Goal: Contribute content: Contribute content

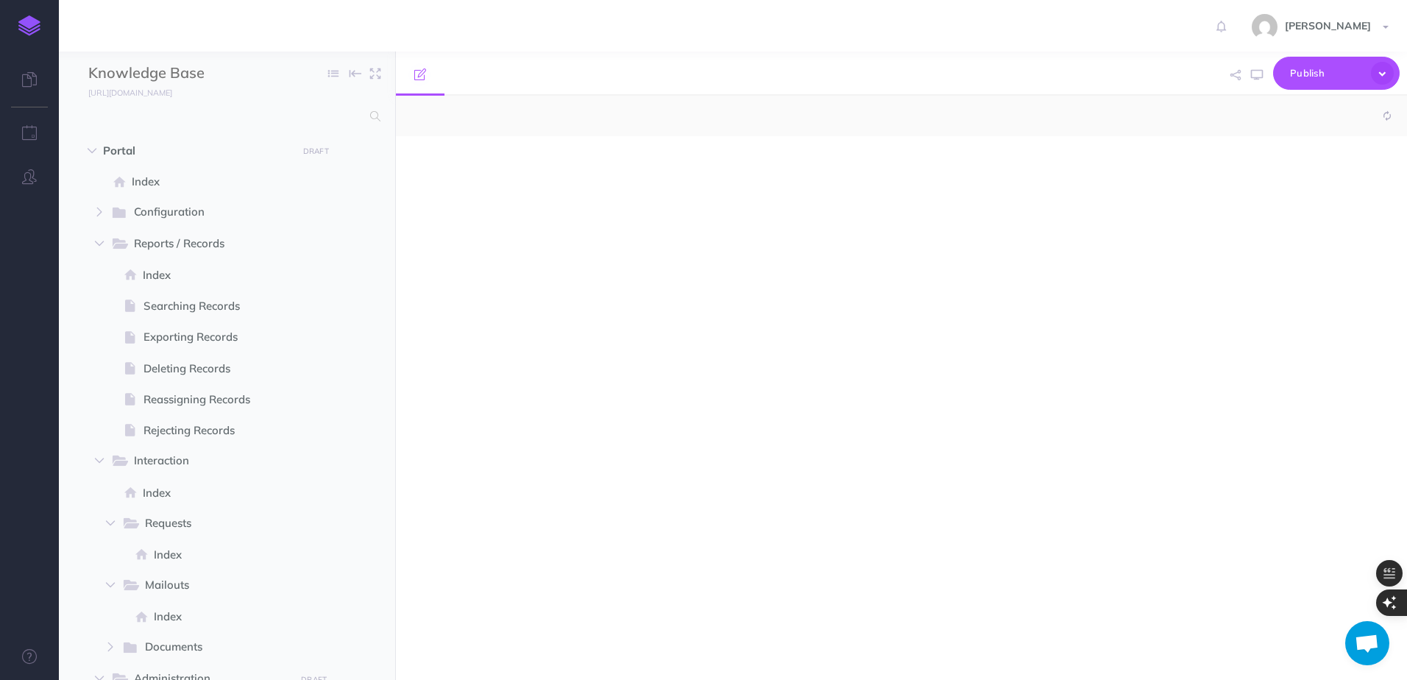
select select "null"
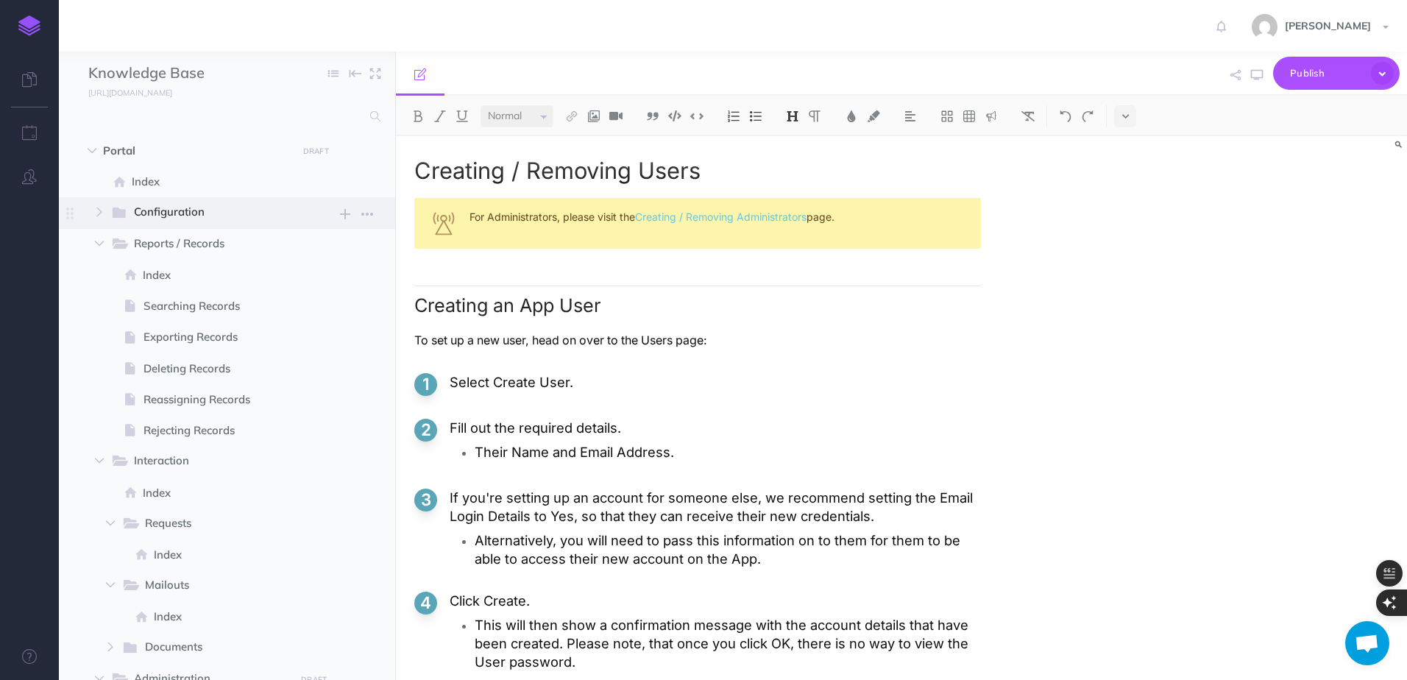
click at [180, 215] on span "Configuration" at bounding box center [209, 212] width 151 height 19
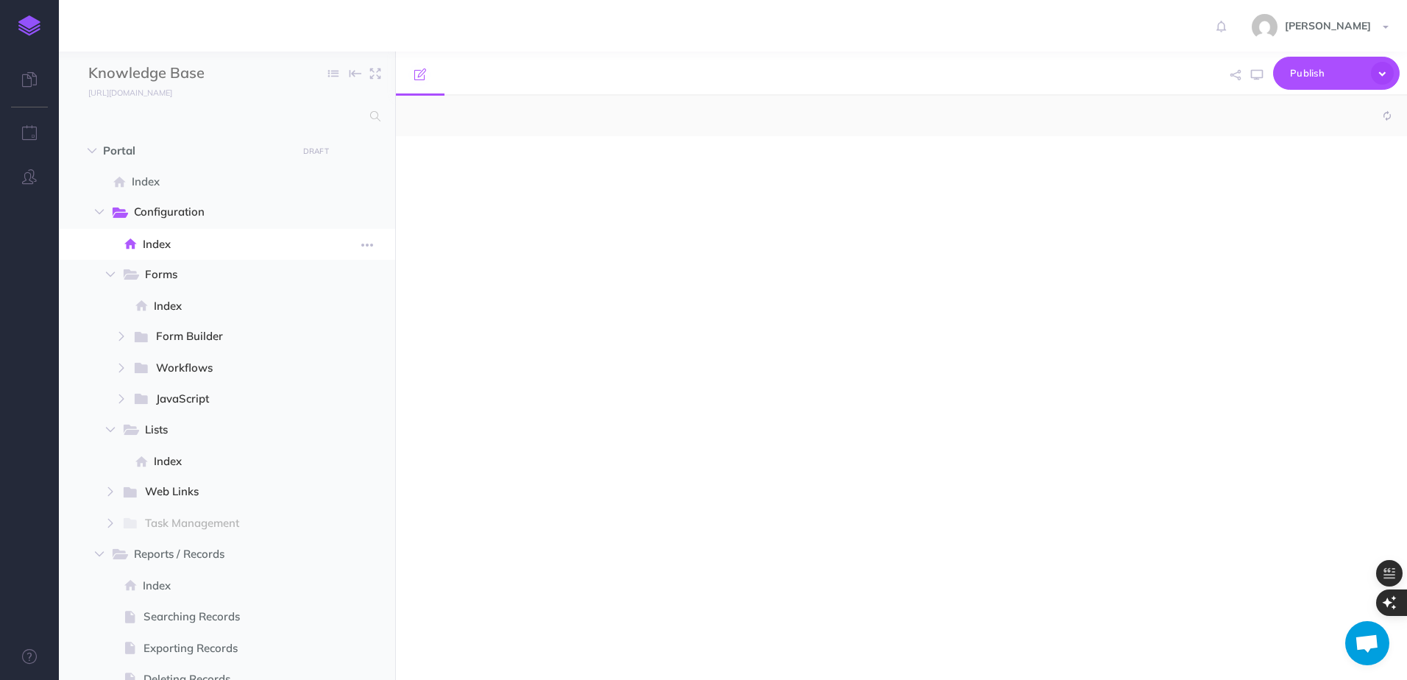
select select "null"
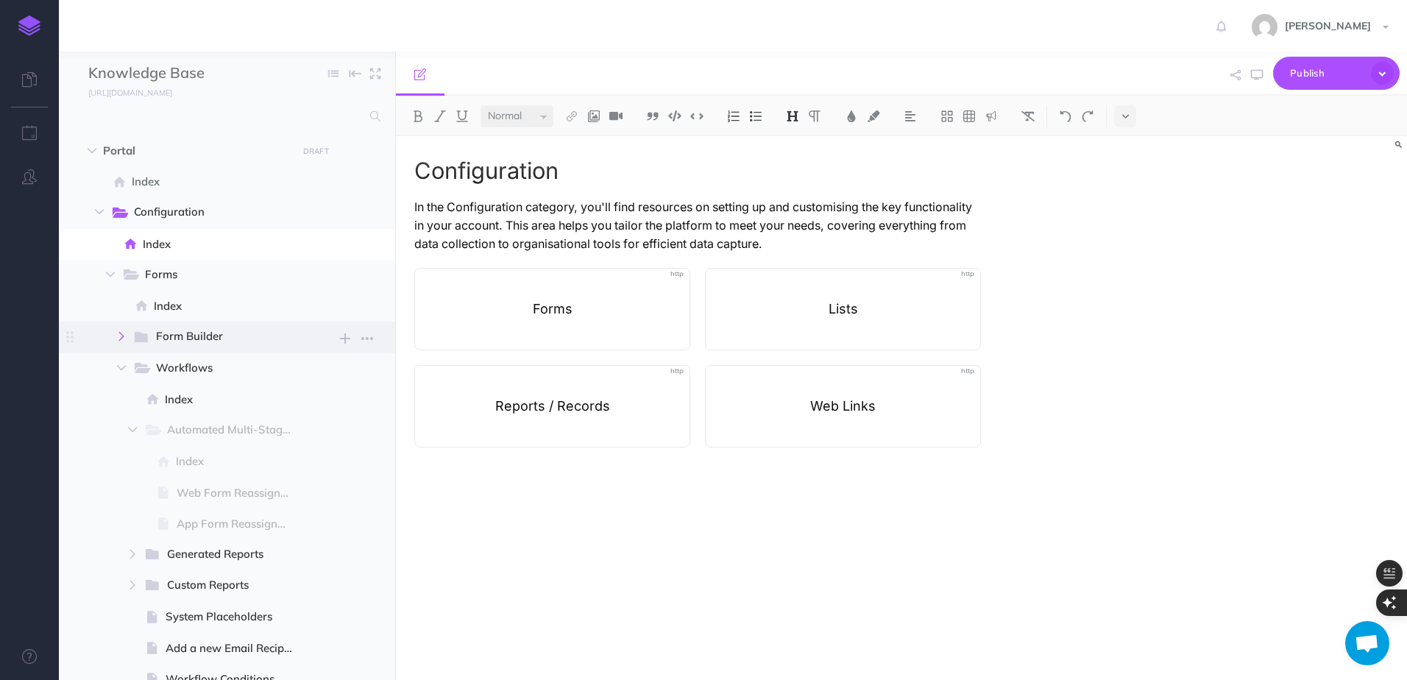
click at [126, 343] on button "button" at bounding box center [121, 337] width 26 height 18
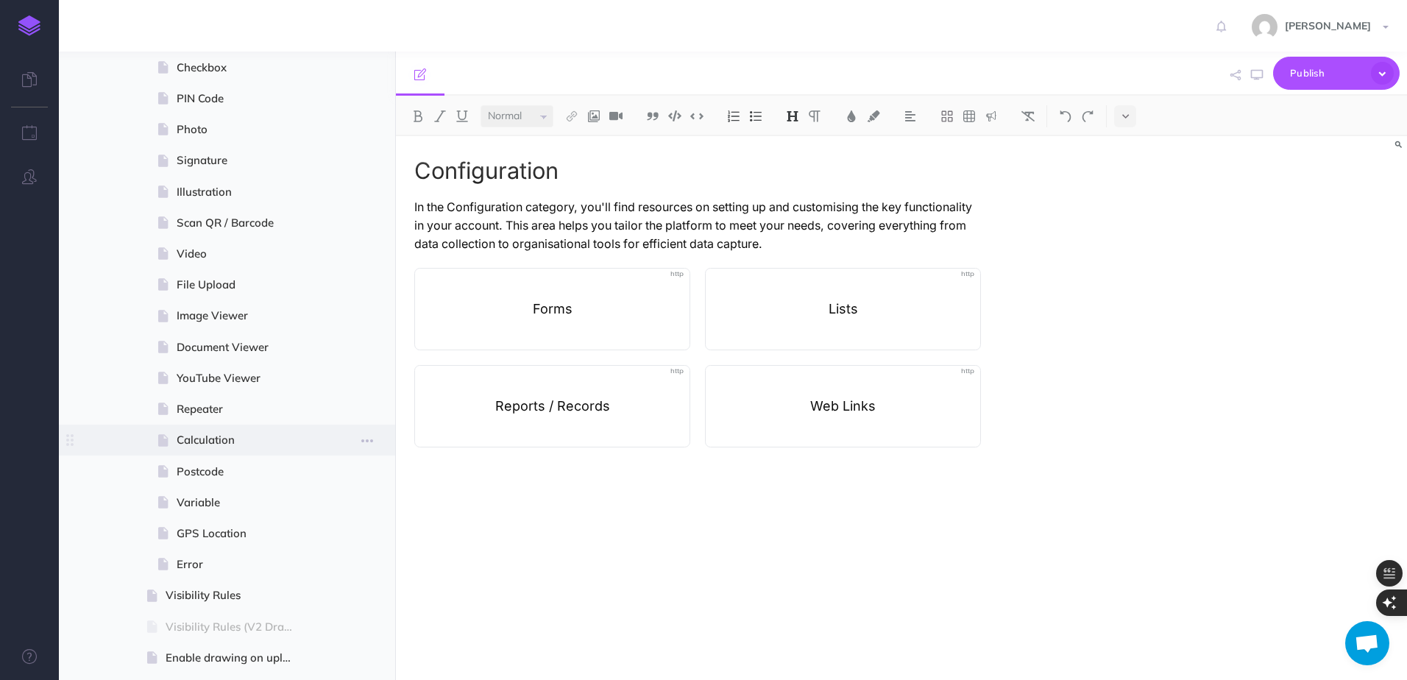
scroll to position [810, 0]
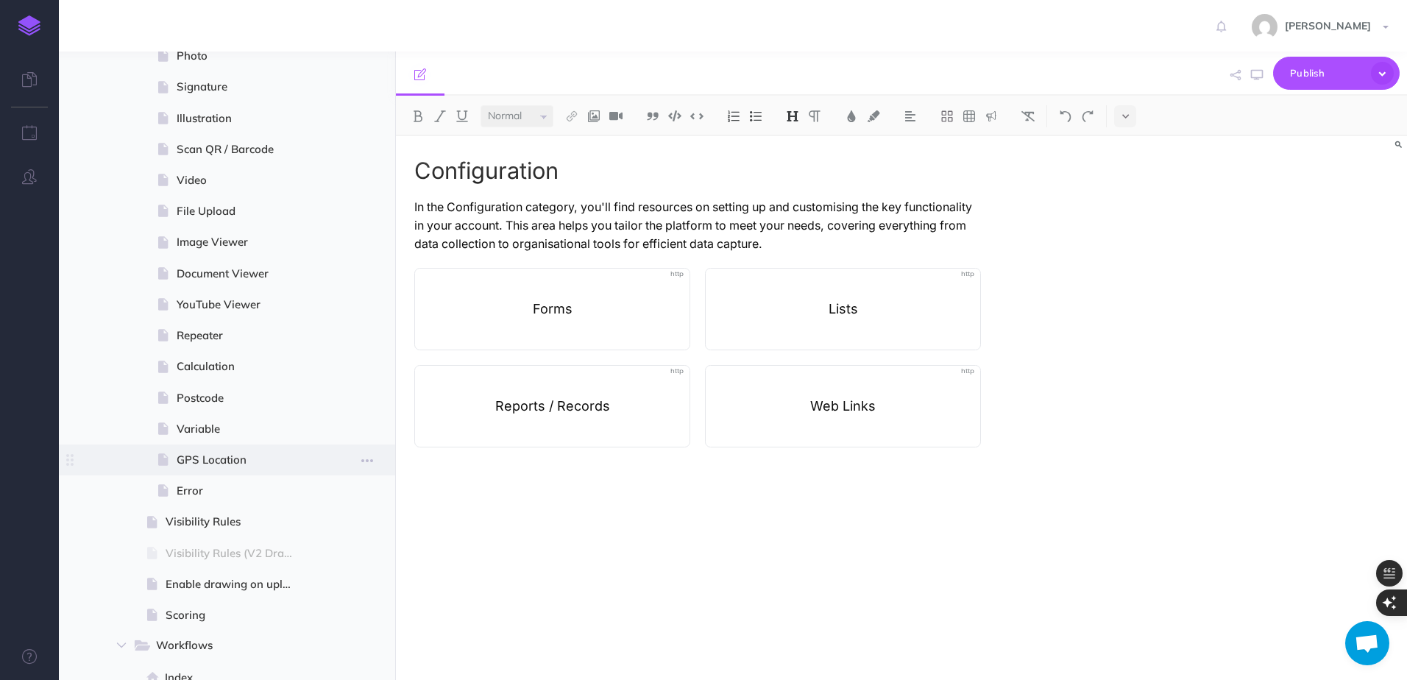
click at [219, 463] on span "GPS Location" at bounding box center [242, 460] width 130 height 18
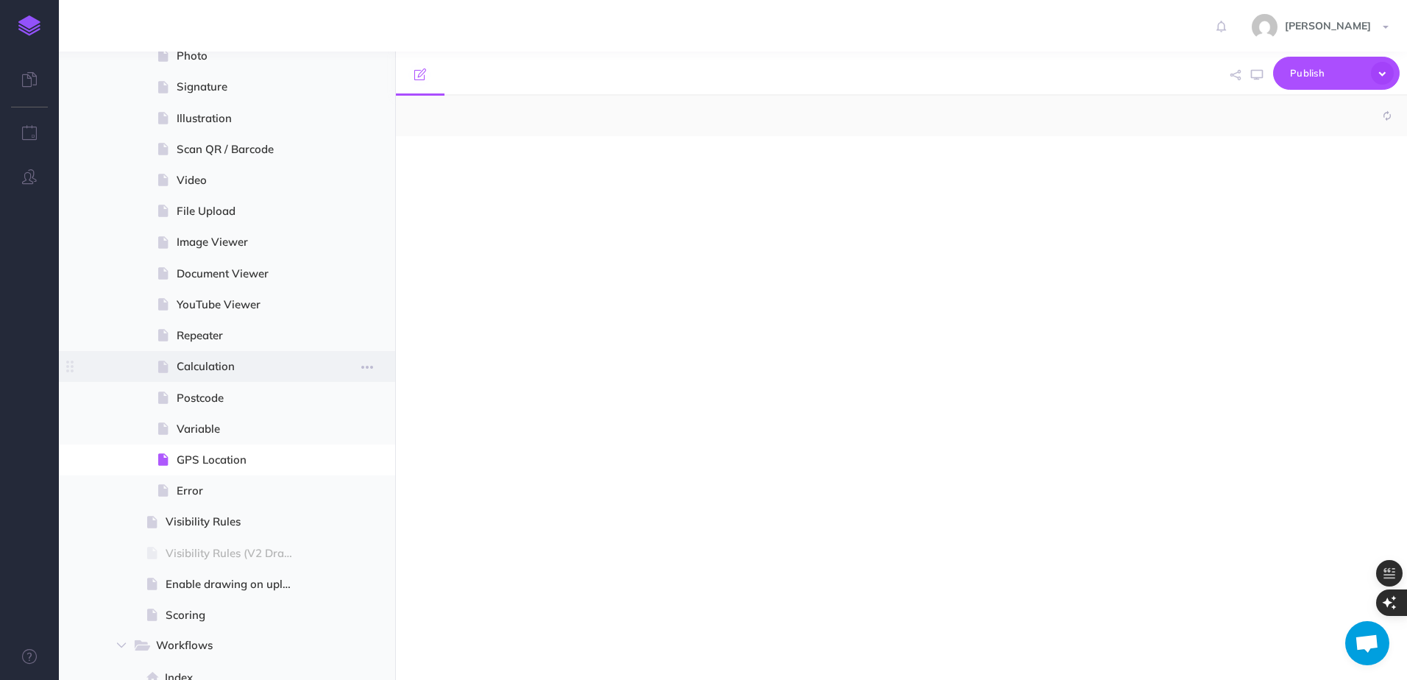
select select "null"
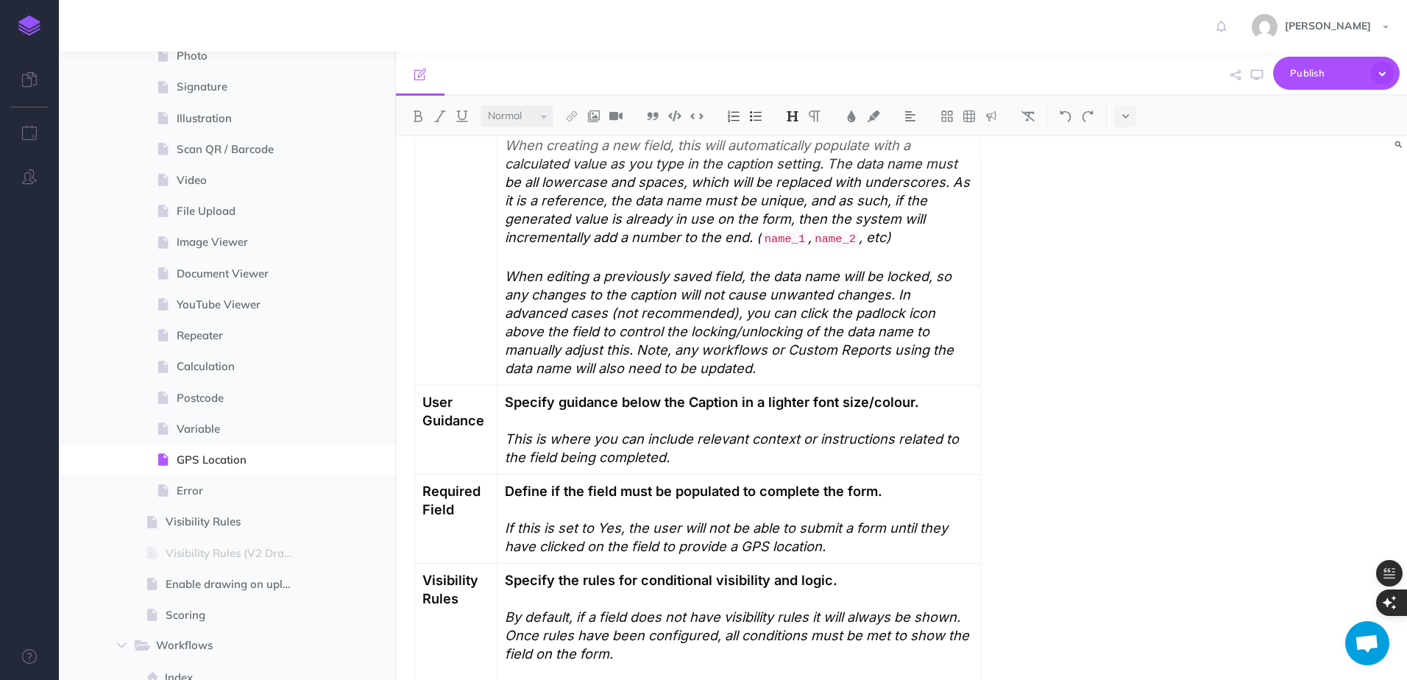
scroll to position [1251, 0]
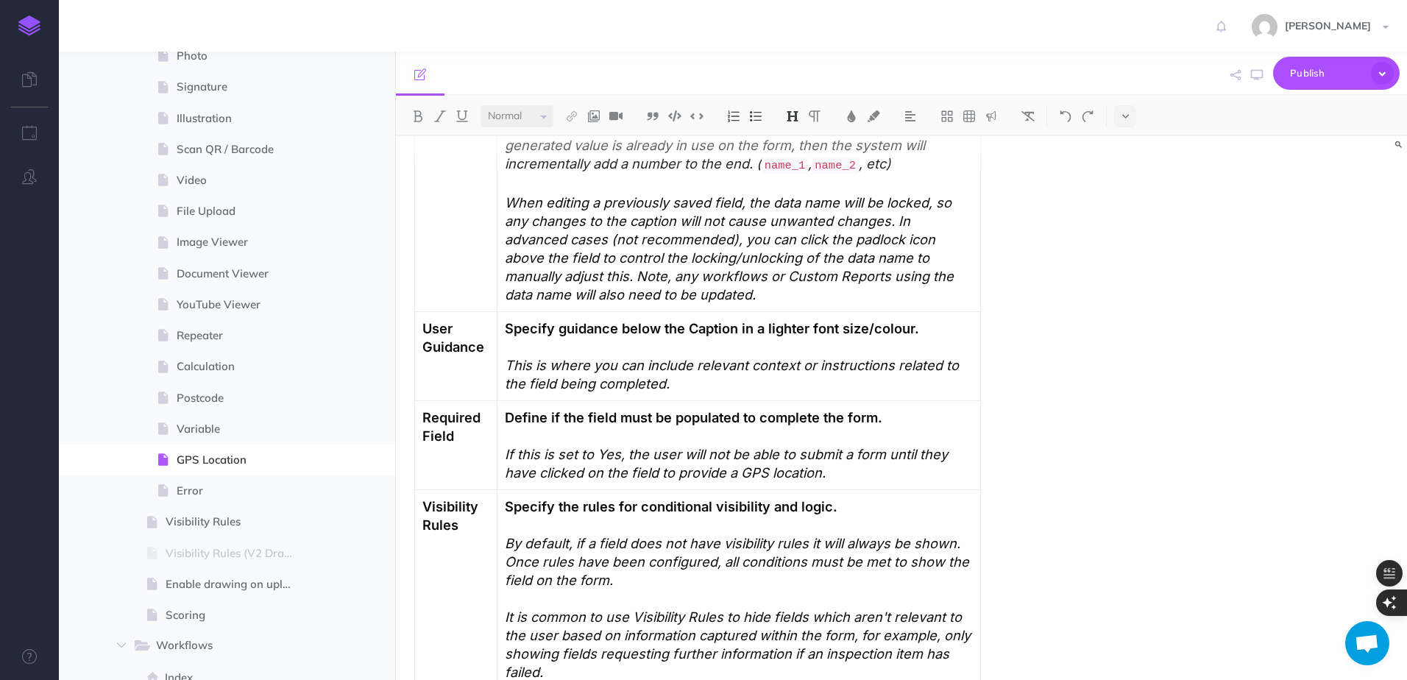
click at [562, 357] on em "This is where you can include relevant context or instructions related to the f…" at bounding box center [734, 374] width 458 height 35
click at [938, 146] on img at bounding box center [932, 142] width 13 height 12
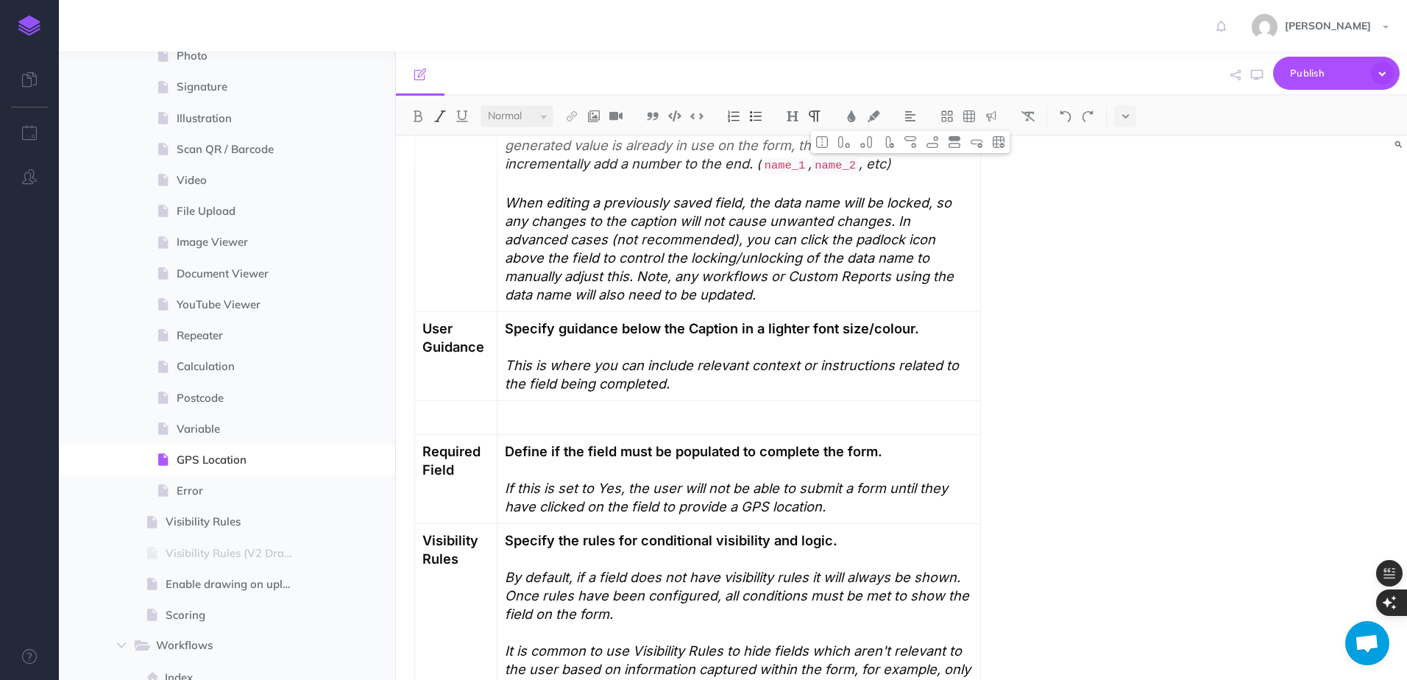
click at [530, 408] on p at bounding box center [739, 417] width 468 height 18
paste div
click at [463, 408] on p at bounding box center [455, 417] width 67 height 18
click at [430, 408] on p "Manual" at bounding box center [455, 417] width 67 height 18
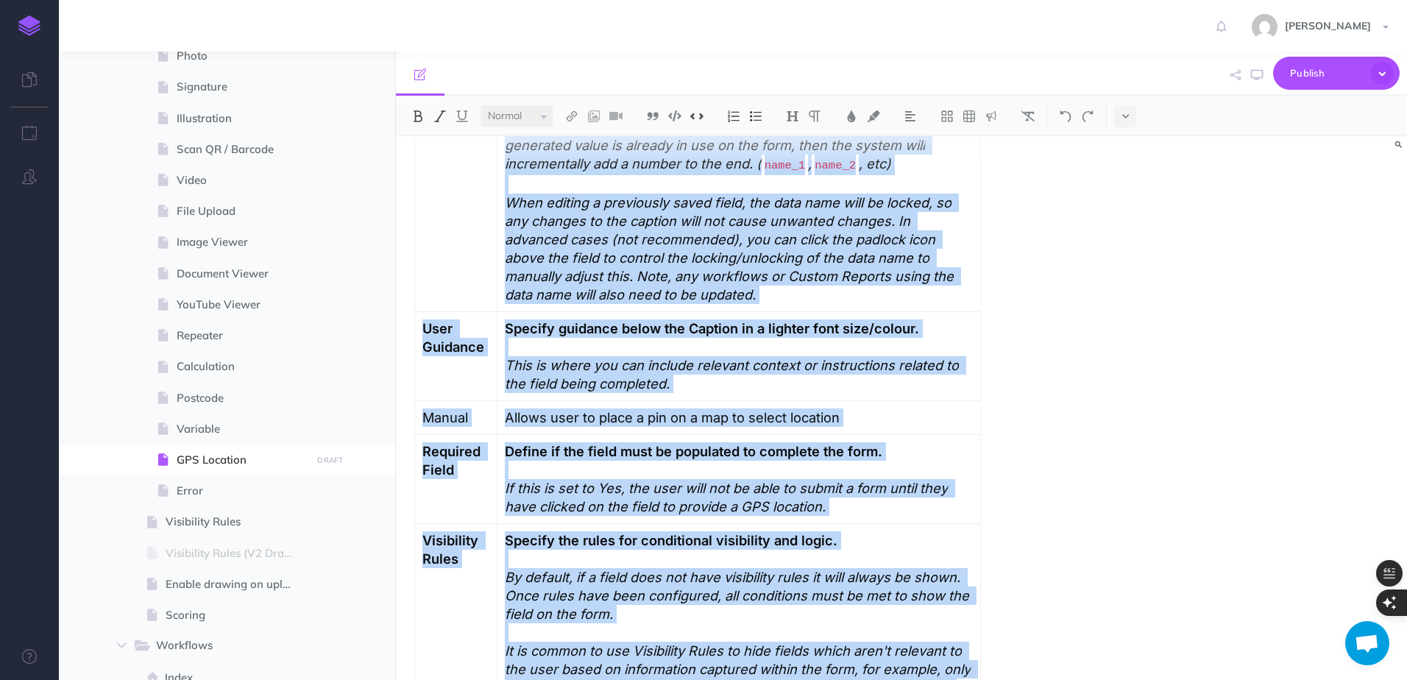
click at [430, 408] on p "Manual" at bounding box center [455, 417] width 67 height 18
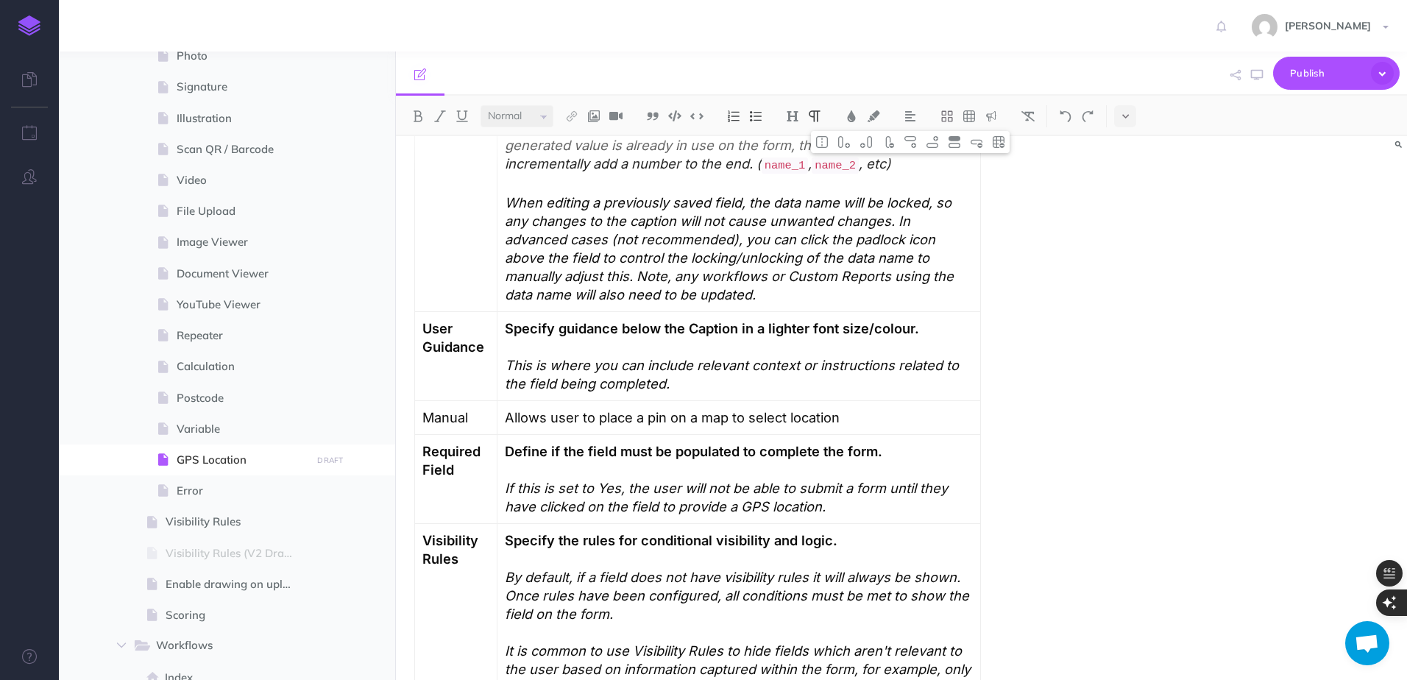
click at [430, 408] on p "Manual" at bounding box center [455, 417] width 67 height 18
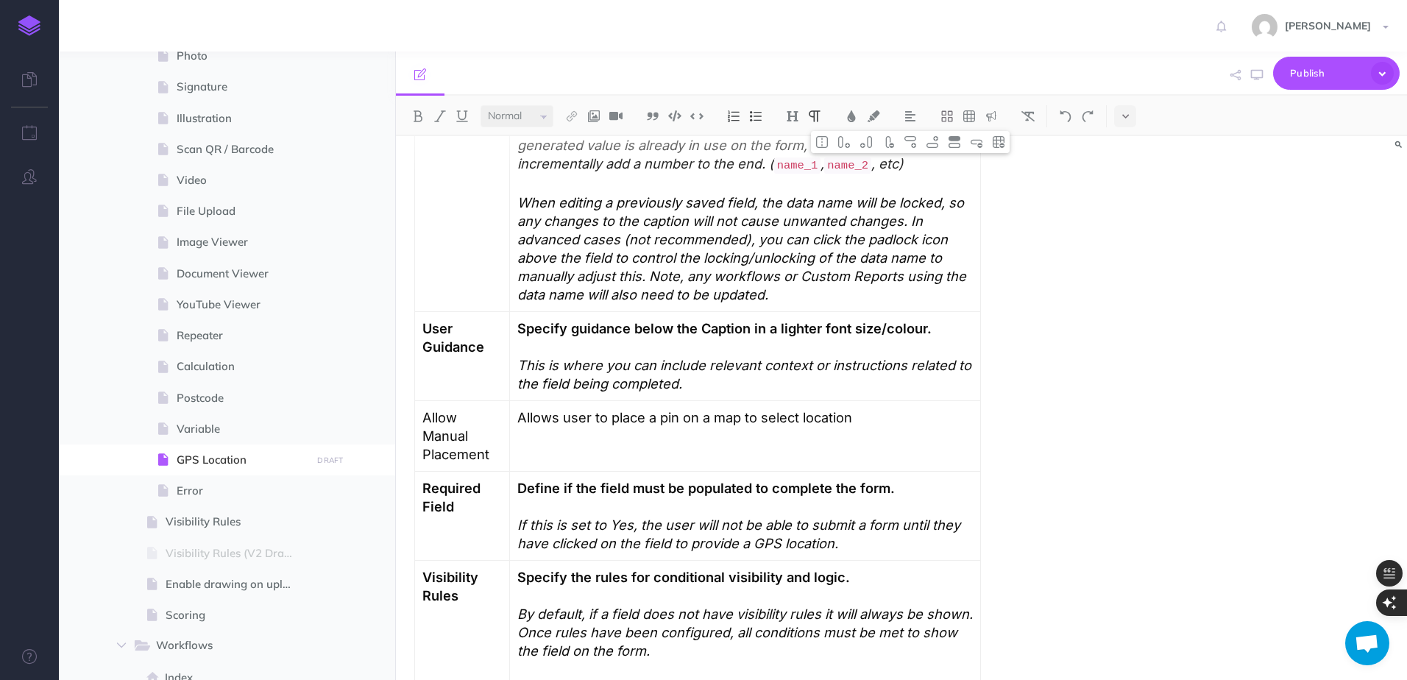
click at [430, 408] on p "Allow Manual Placement" at bounding box center [461, 435] width 79 height 55
click at [645, 408] on p "Allows user to place a pin on a map to select location" at bounding box center [746, 417] width 454 height 18
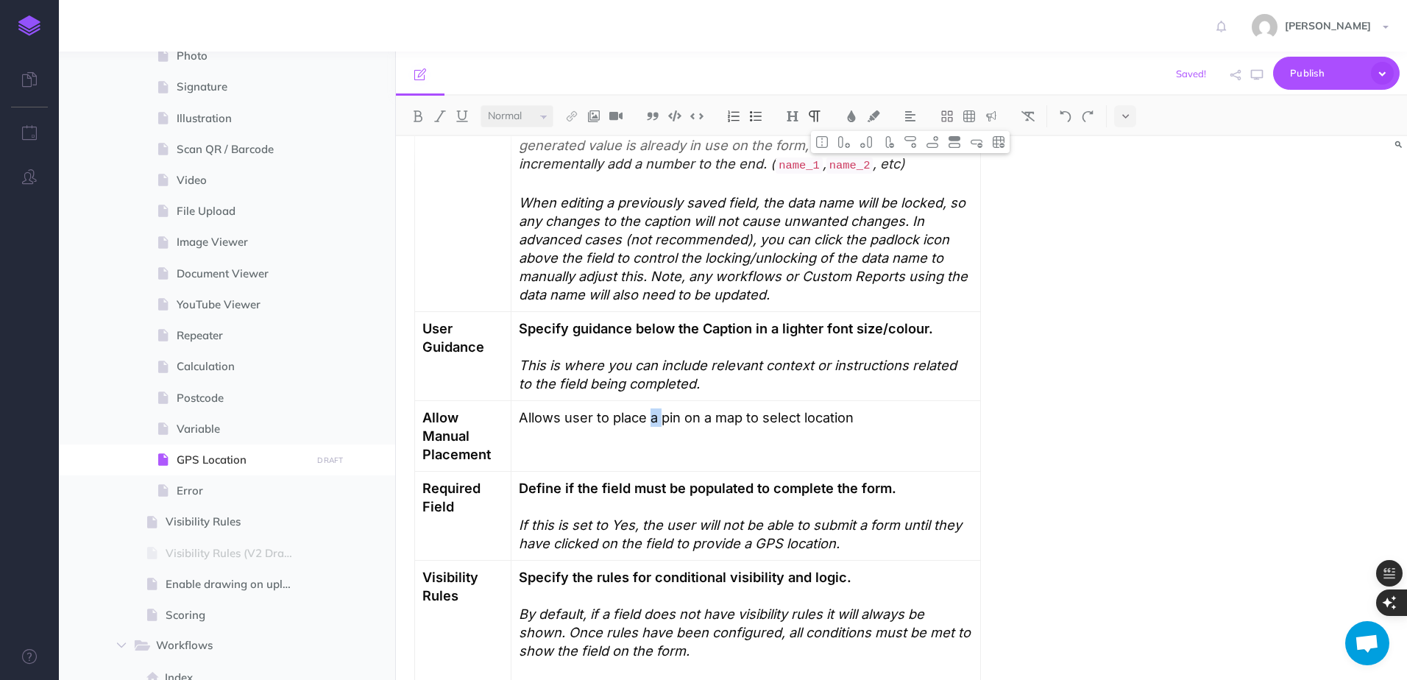
click at [645, 408] on p "Allows user to place a pin on a map to select location" at bounding box center [746, 417] width 454 height 18
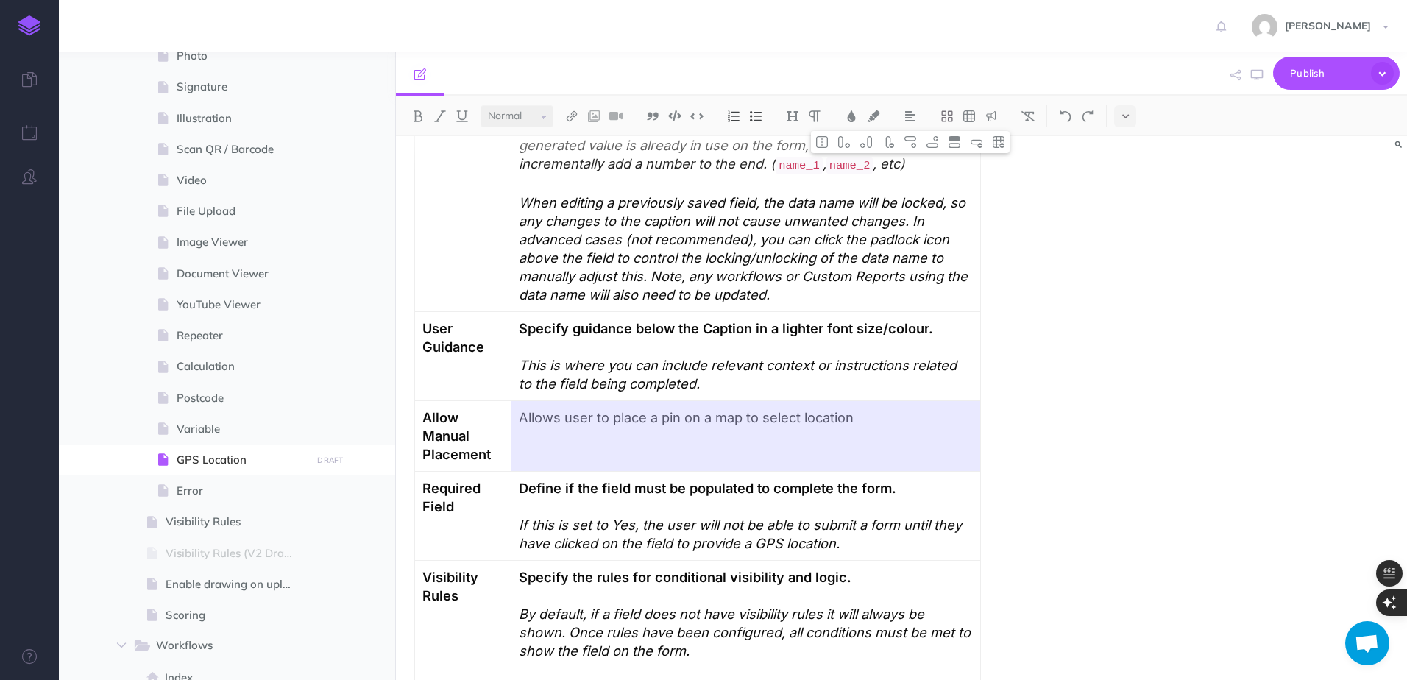
click at [645, 408] on p "Allows user to place a pin on a map to select location" at bounding box center [746, 417] width 454 height 18
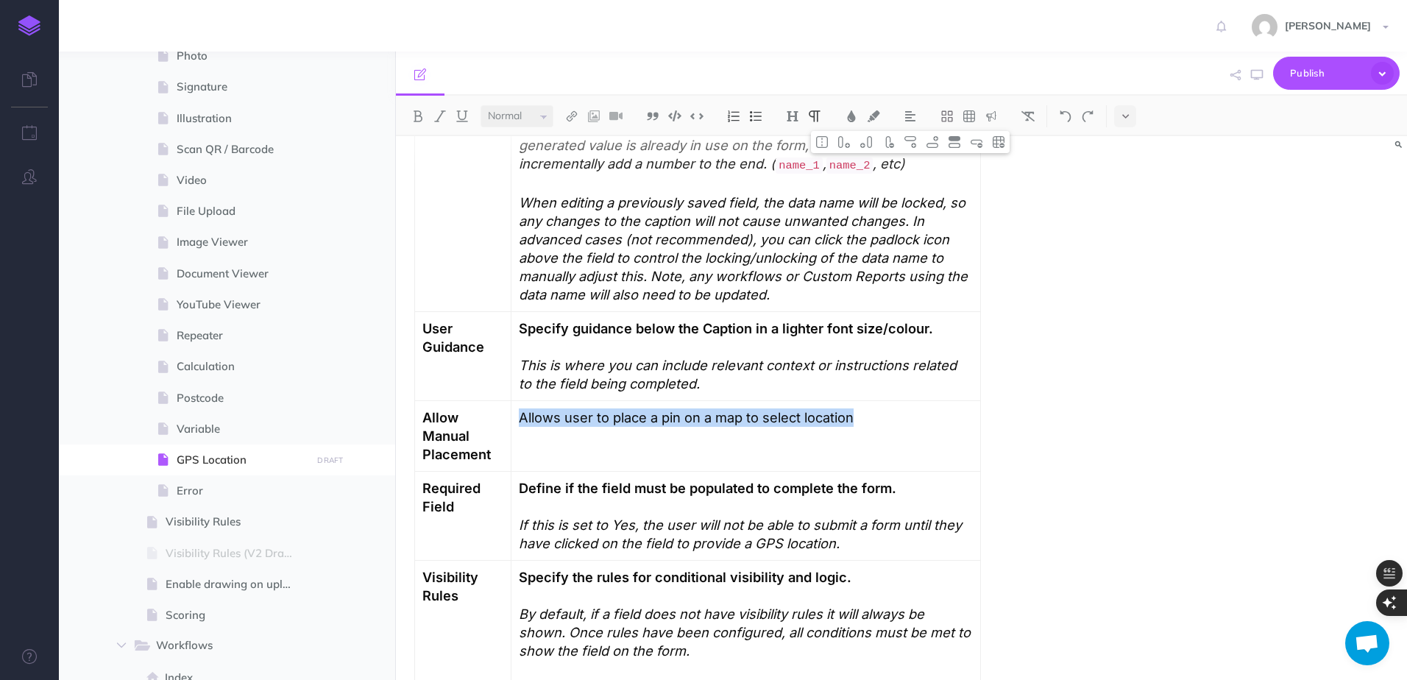
drag, startPoint x: 887, startPoint y: 399, endPoint x: 522, endPoint y: 400, distance: 365.1
click at [522, 401] on td "Allows user to place a pin on a map to select location" at bounding box center [747, 436] width 470 height 71
click at [915, 401] on td "Allows user to place a pin on a map to select location" at bounding box center [747, 436] width 470 height 71
click at [563, 442] on td "Allows user to place a pin on a map to select location." at bounding box center [747, 436] width 470 height 71
click at [969, 420] on td "Allows user to place a pin on a map to select location." at bounding box center [747, 436] width 470 height 71
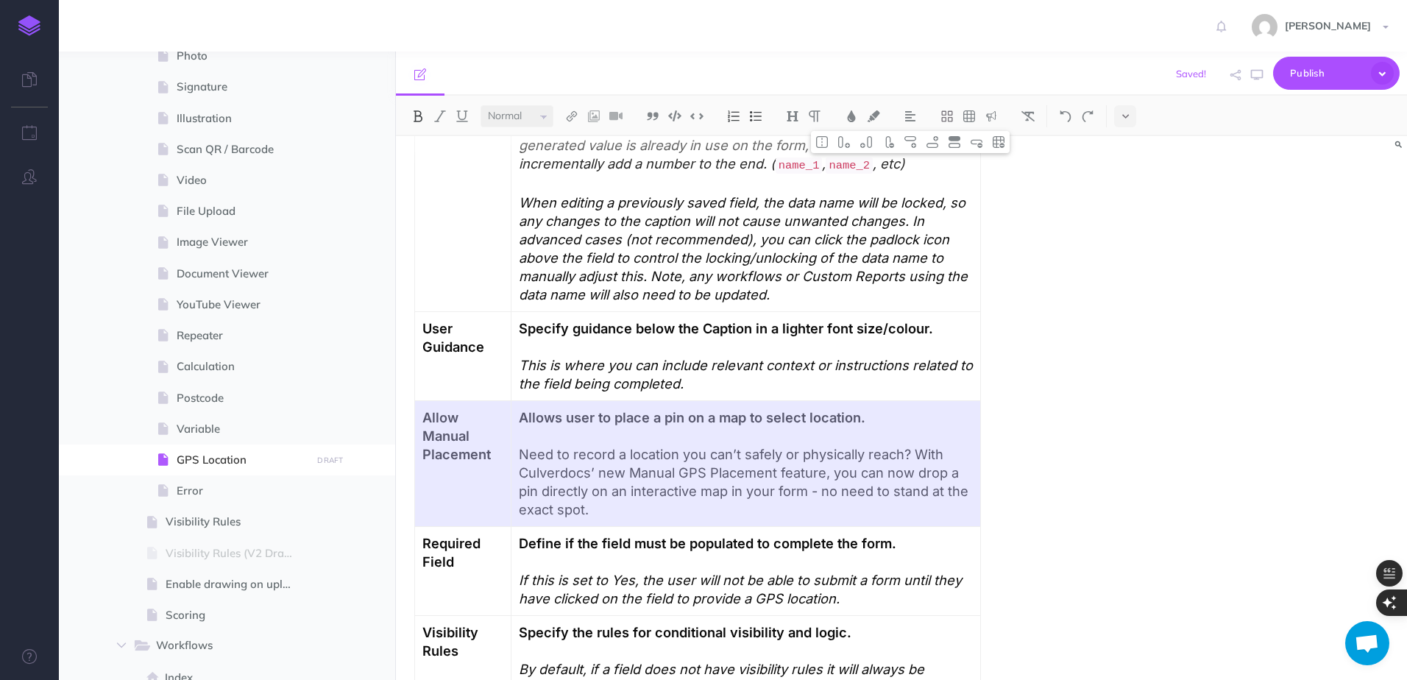
drag, startPoint x: 585, startPoint y: 489, endPoint x: 517, endPoint y: 432, distance: 88.8
click at [517, 432] on td "Allows user to place a pin on a map to select location. Need to record a locati…" at bounding box center [746, 464] width 470 height 126
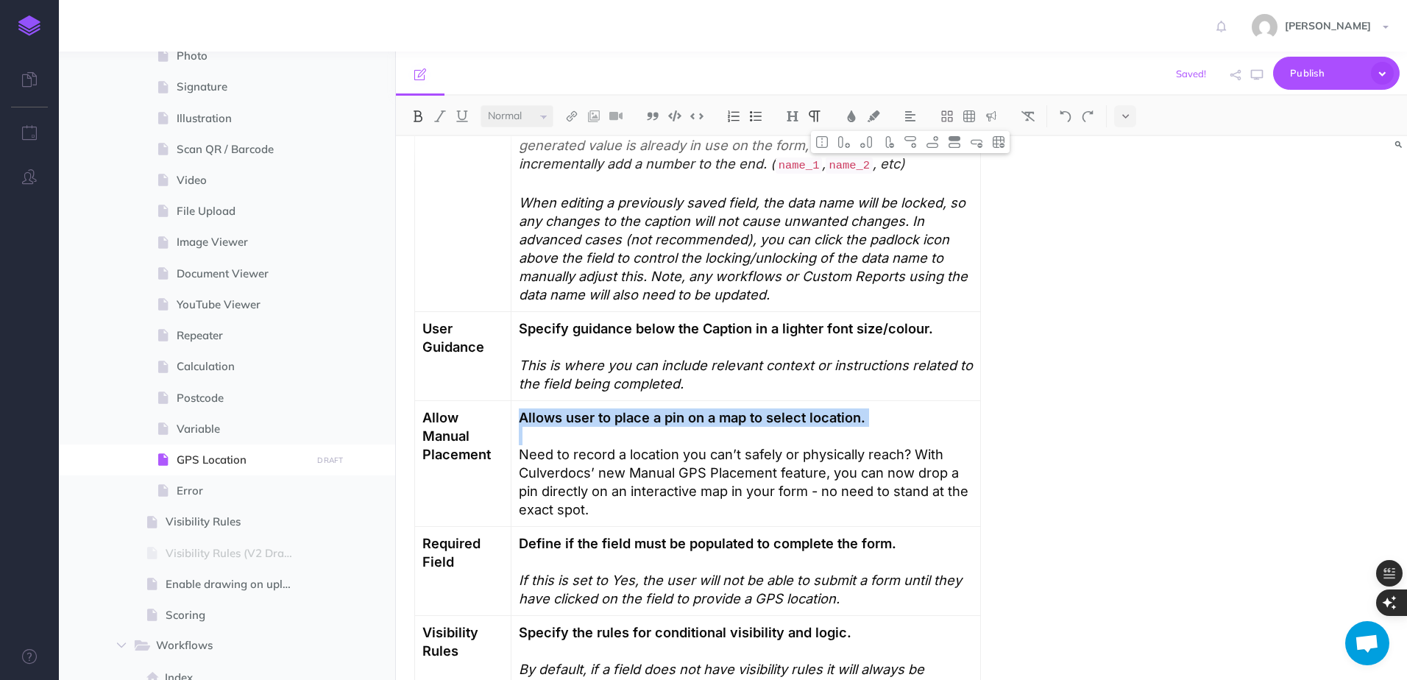
click at [520, 431] on td "Allows user to place a pin on a map to select location. Need to record a locati…" at bounding box center [746, 464] width 470 height 126
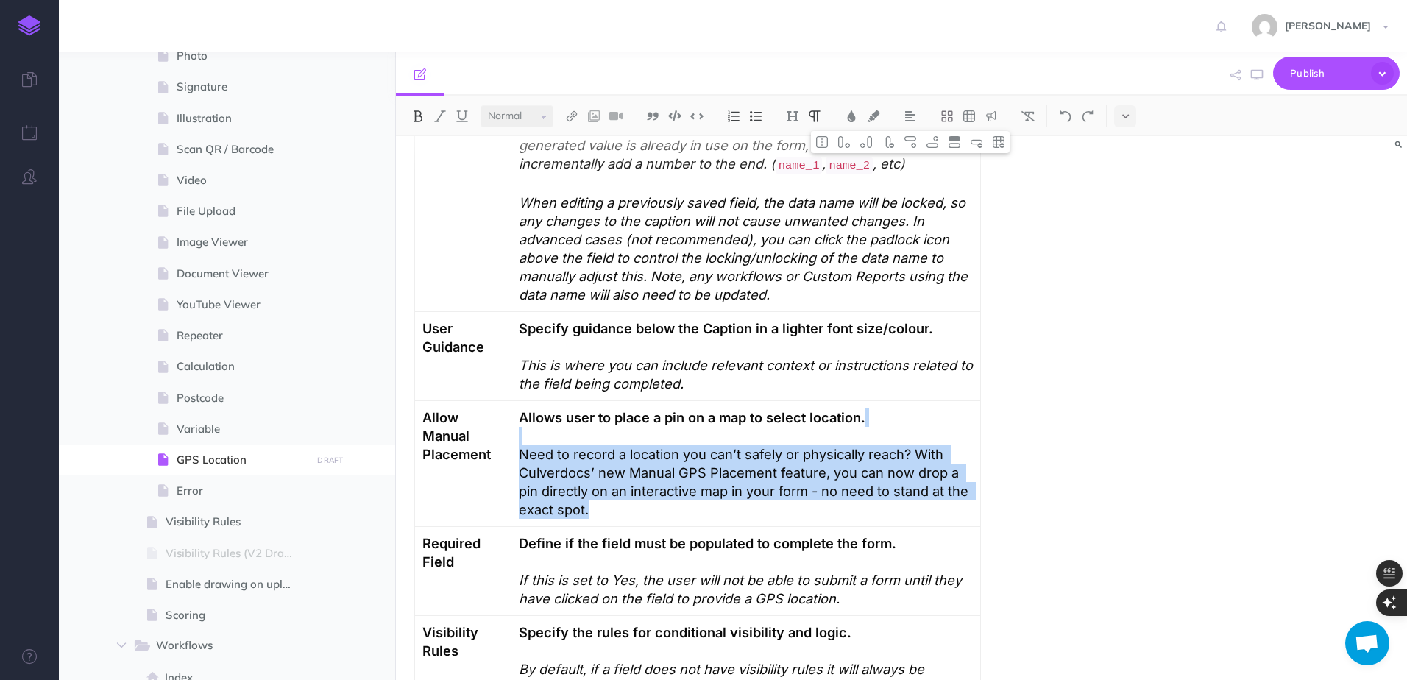
drag, startPoint x: 527, startPoint y: 417, endPoint x: 609, endPoint y: 497, distance: 114.5
click at [609, 497] on p "Allows user to place a pin on a map to select location. Need to record a locati…" at bounding box center [746, 463] width 454 height 110
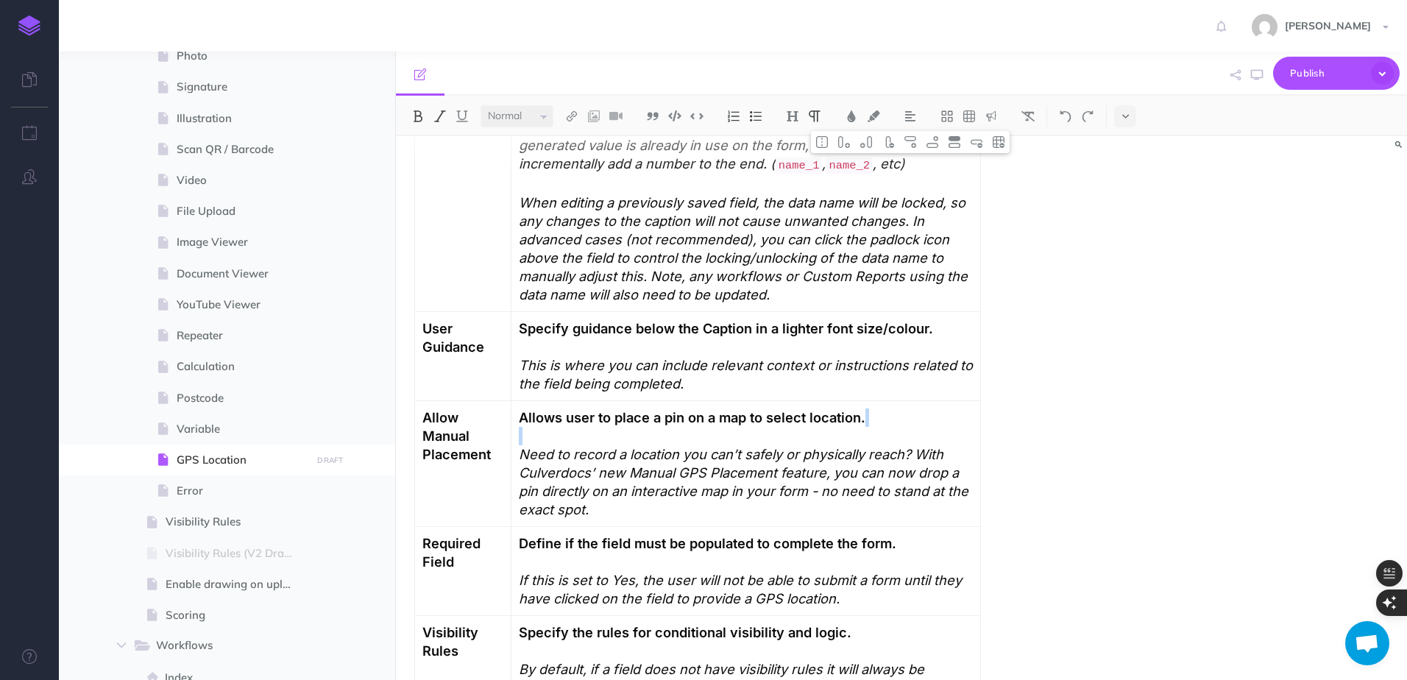
click at [628, 488] on p "Allows user to place a pin on a map to select location. Need to record a locati…" at bounding box center [746, 463] width 454 height 110
click at [766, 475] on em "Need to record a location you can’t safely or physically reach? With Culverdocs…" at bounding box center [745, 481] width 453 height 71
click at [0, 0] on span "form – no" at bounding box center [0, 0] width 0 height 0
click at [953, 478] on em "Need to record a location you can’t safely or physically reach? With Culverdocs…" at bounding box center [746, 481] width 454 height 71
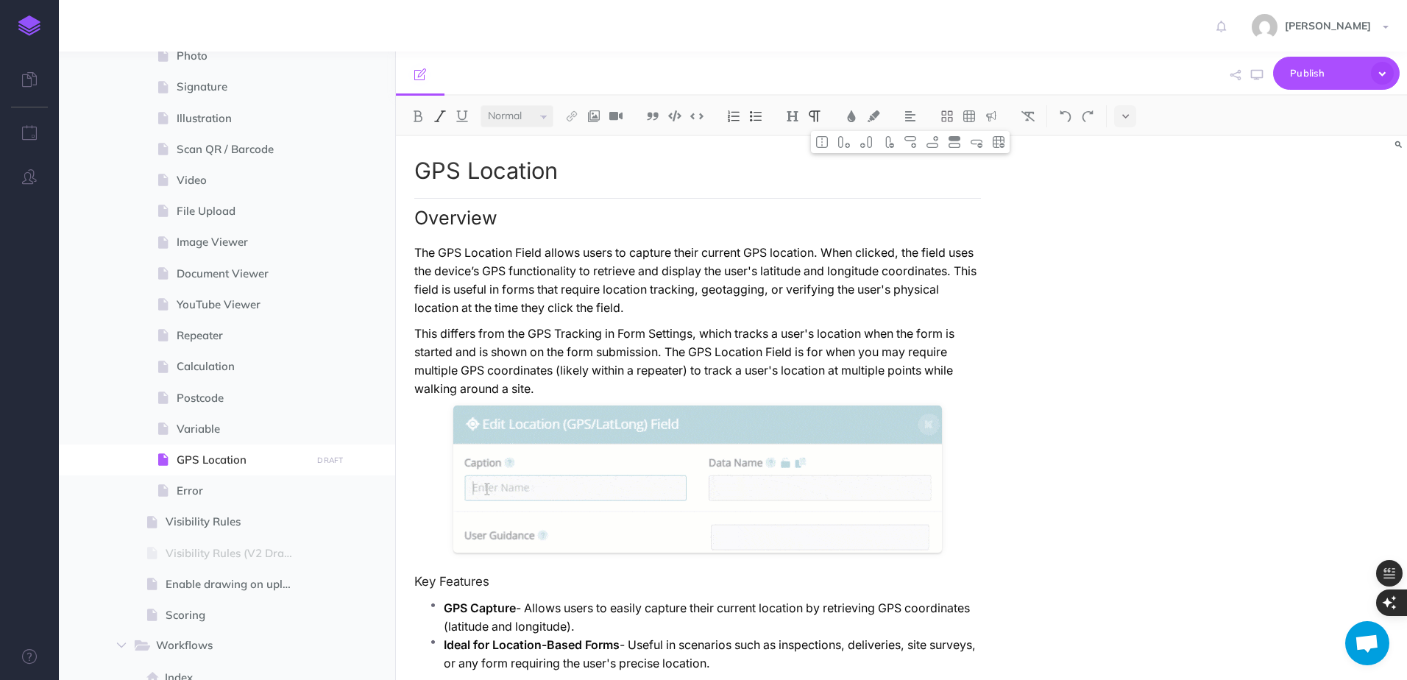
scroll to position [368, 0]
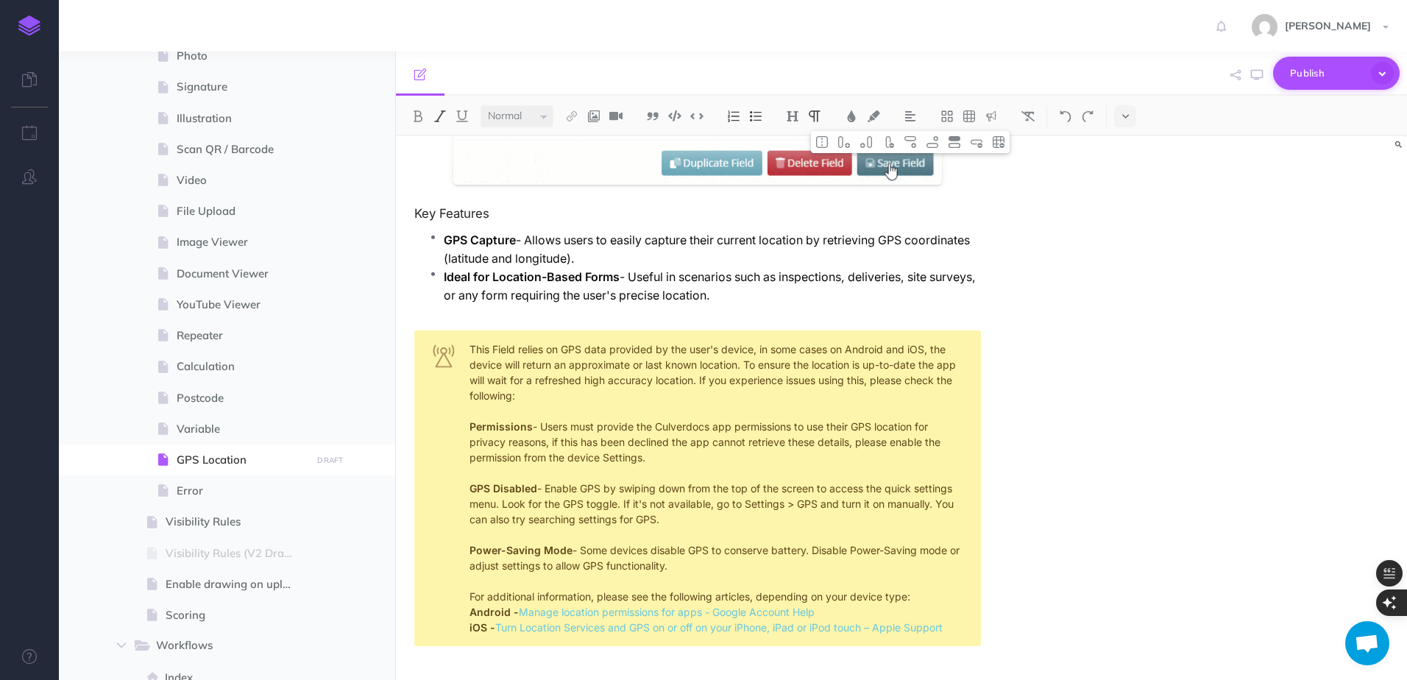
click at [1304, 78] on span "Publish" at bounding box center [1327, 73] width 74 height 23
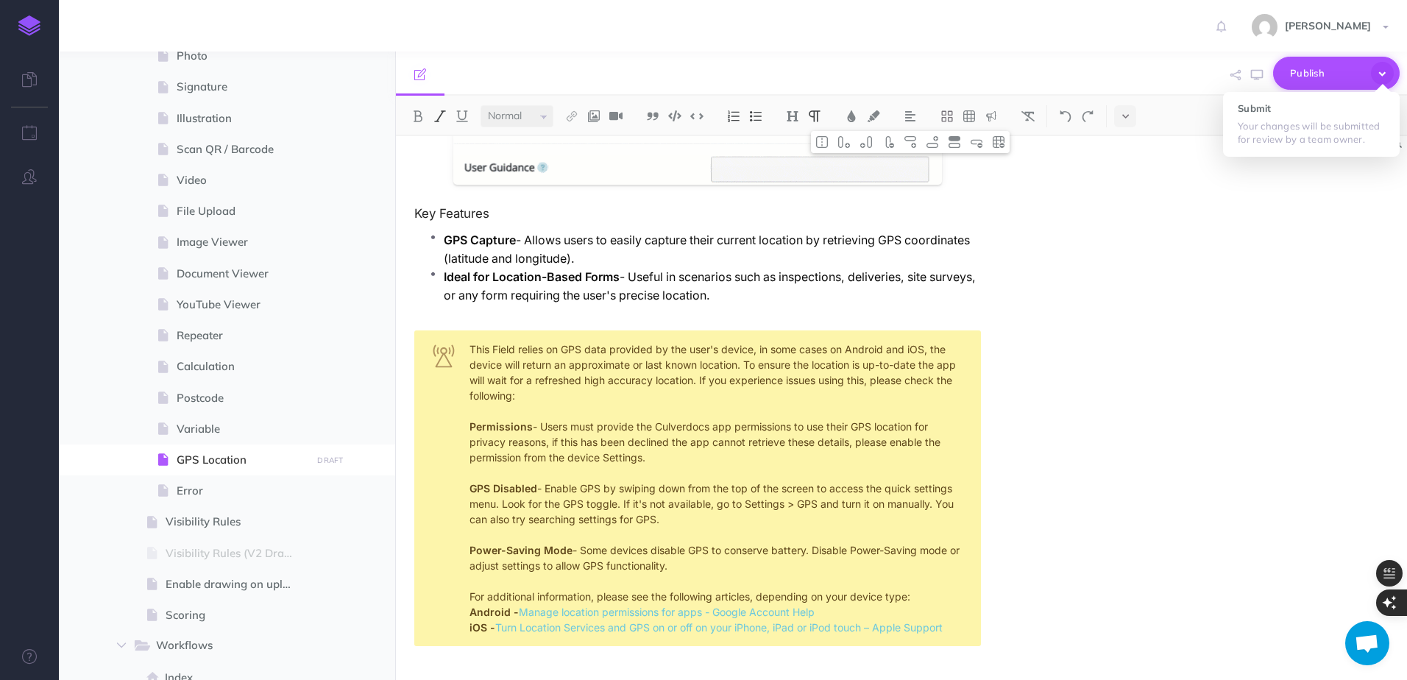
scroll to position [0, 0]
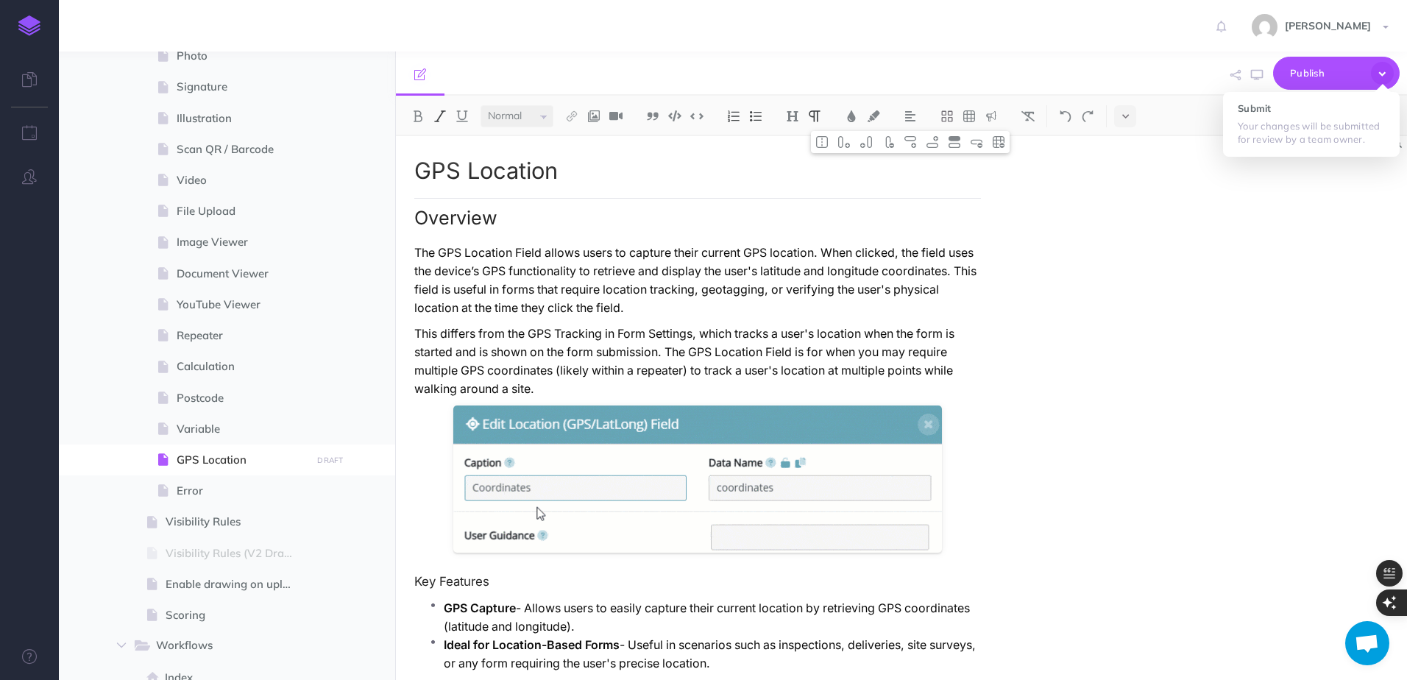
click at [1105, 350] on div "GPS Location Overview The GPS Location Field allows users to capture their curr…" at bounding box center [901, 408] width 1011 height 544
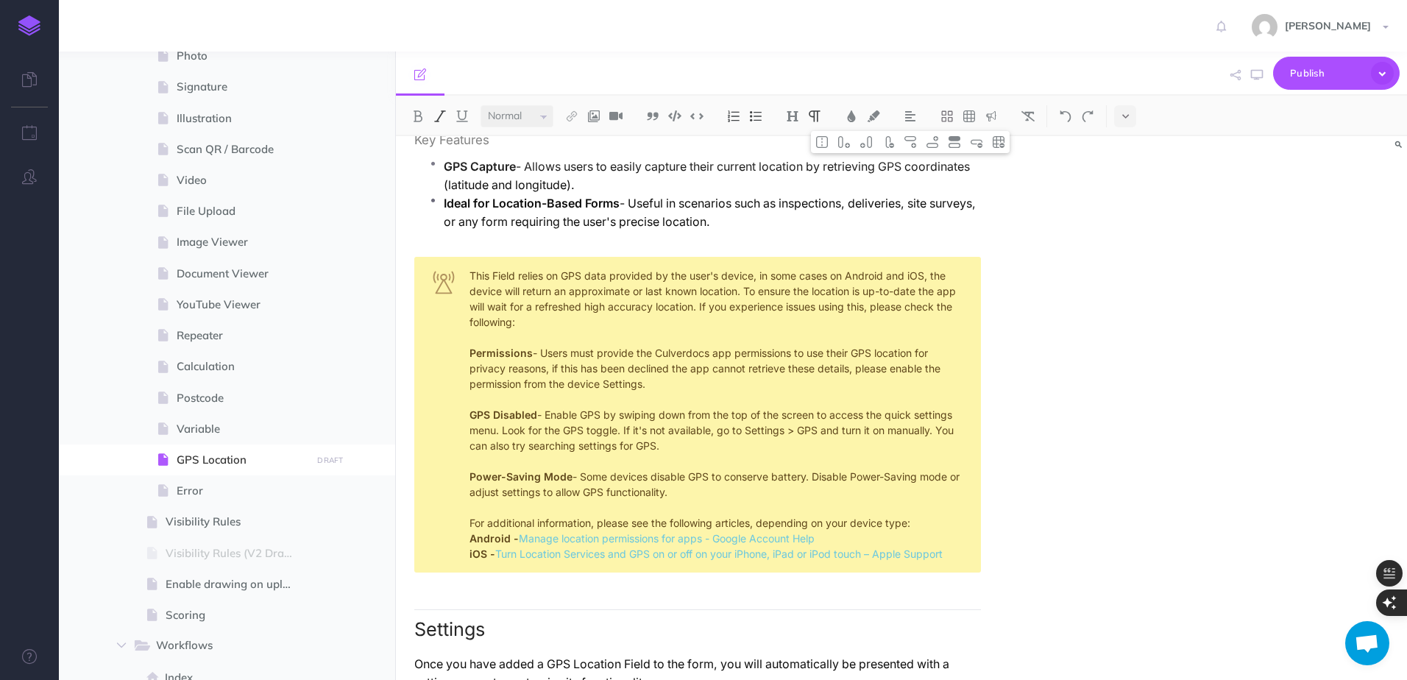
scroll to position [368, 0]
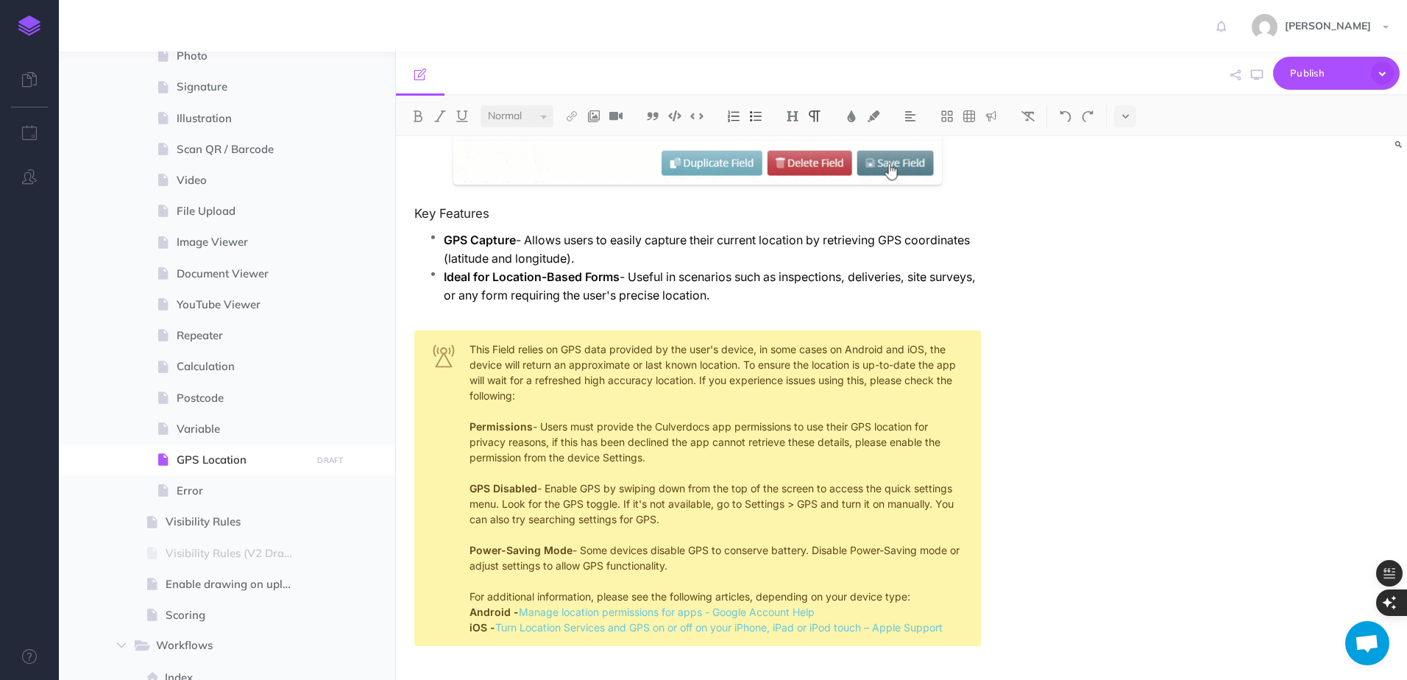
click at [868, 231] on p "GPS Capture - Allows users to easily capture their current location by retrievi…" at bounding box center [712, 249] width 537 height 37
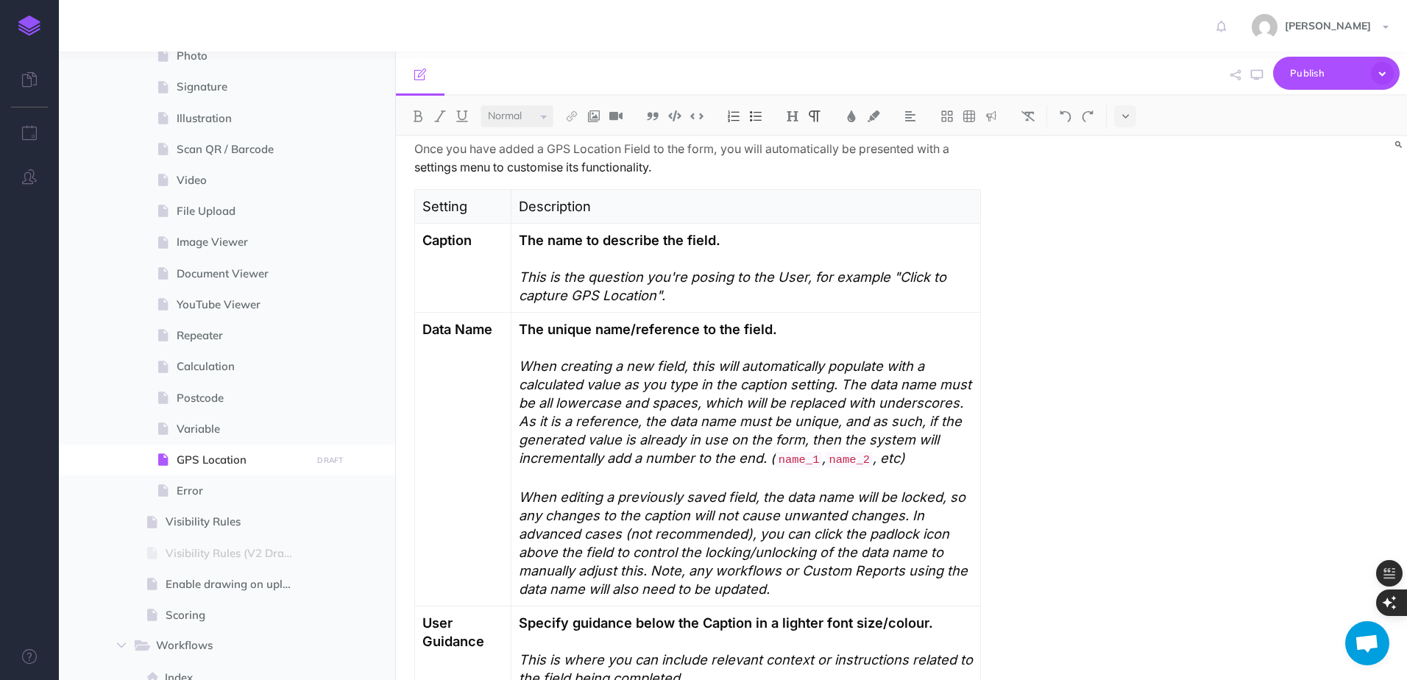
scroll to position [1325, 0]
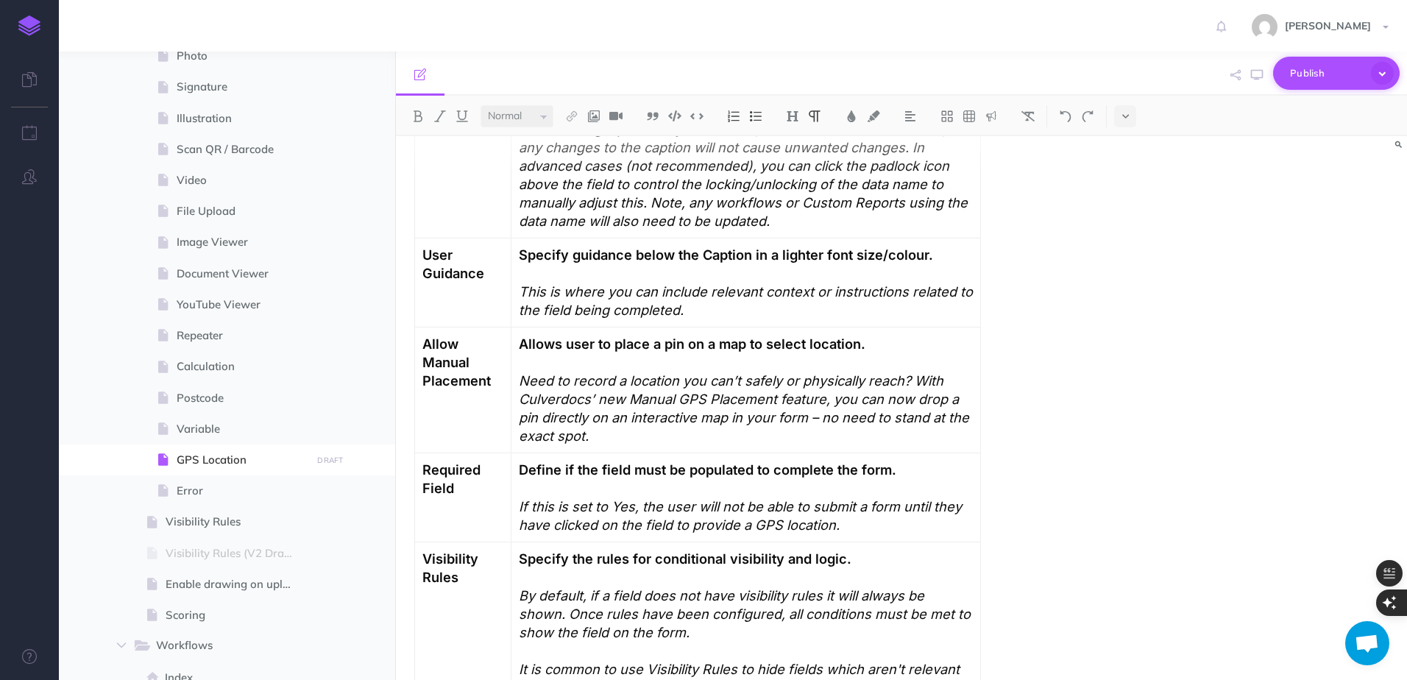
click at [1314, 79] on span "Publish" at bounding box center [1327, 73] width 74 height 23
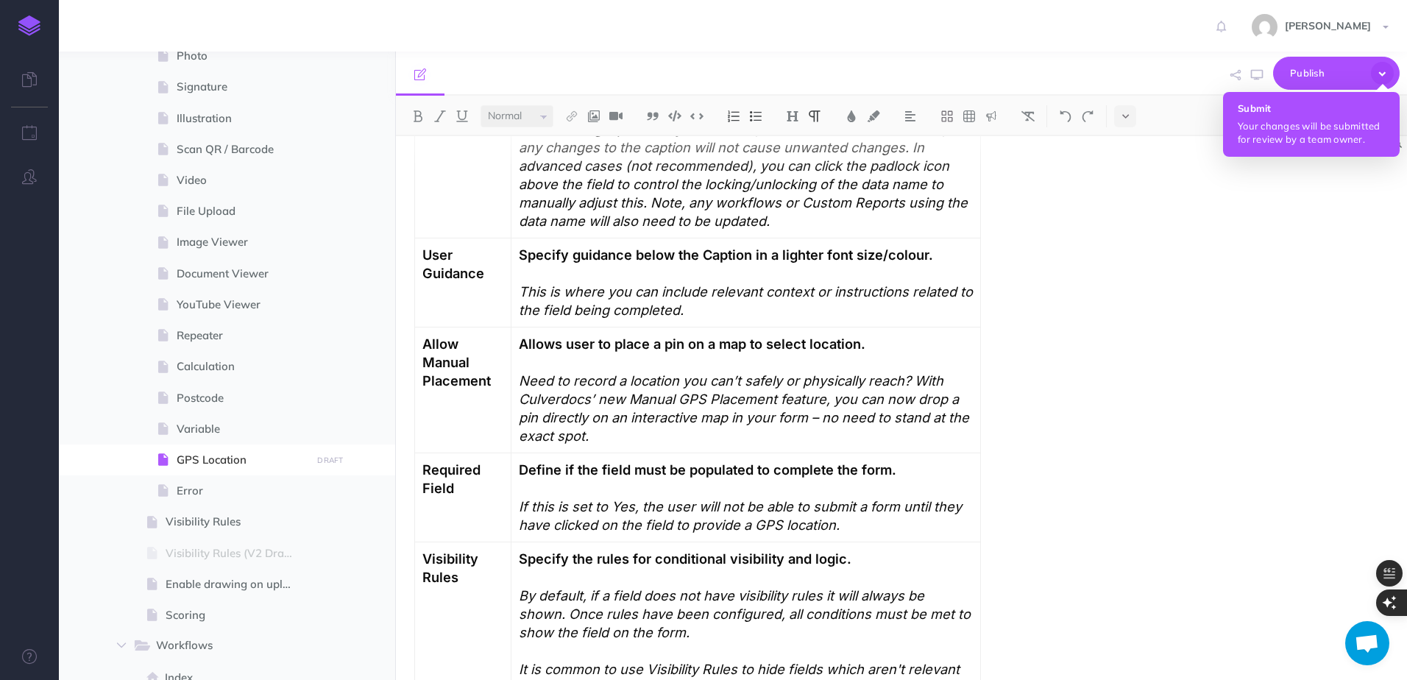
click at [1301, 117] on button "Submit Your changes will be submitted for review by a team owner." at bounding box center [1311, 124] width 177 height 65
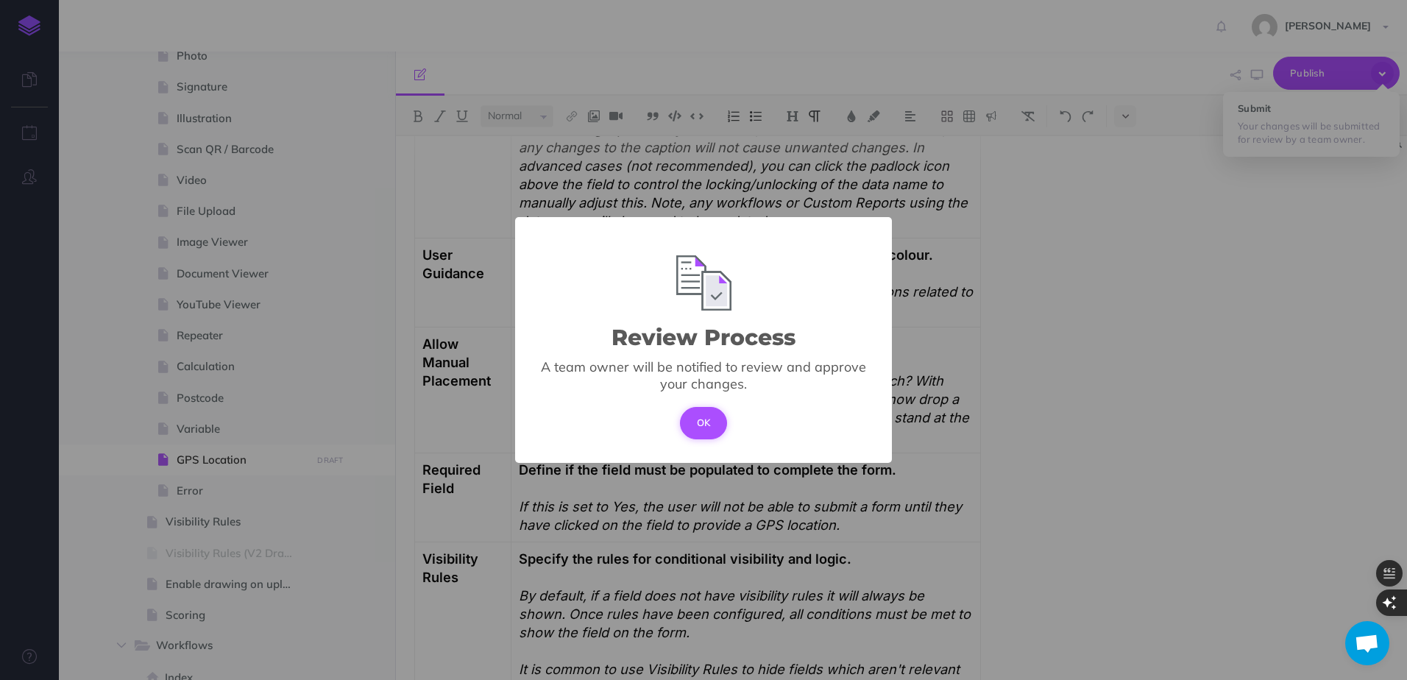
click at [707, 425] on button "OK" at bounding box center [704, 423] width 48 height 32
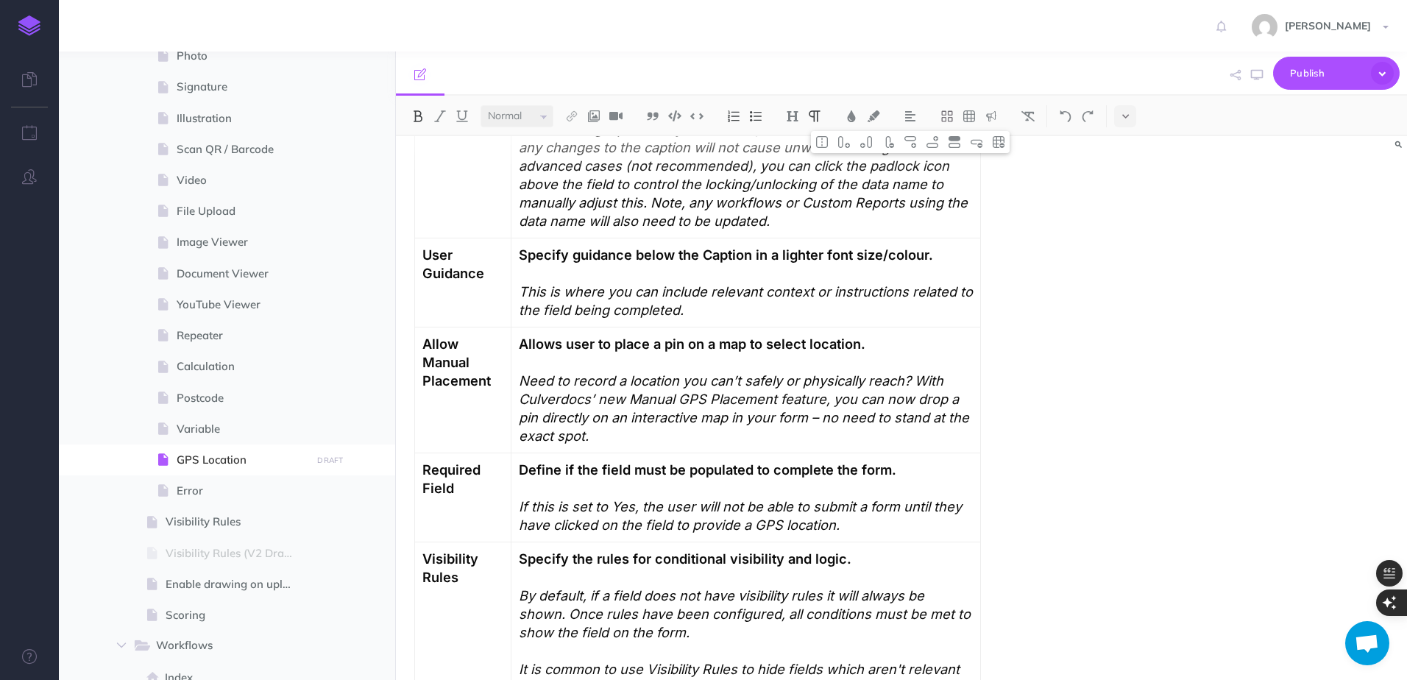
click at [483, 411] on td "Allow Manual Placement" at bounding box center [463, 391] width 96 height 126
click at [929, 144] on img at bounding box center [932, 142] width 13 height 12
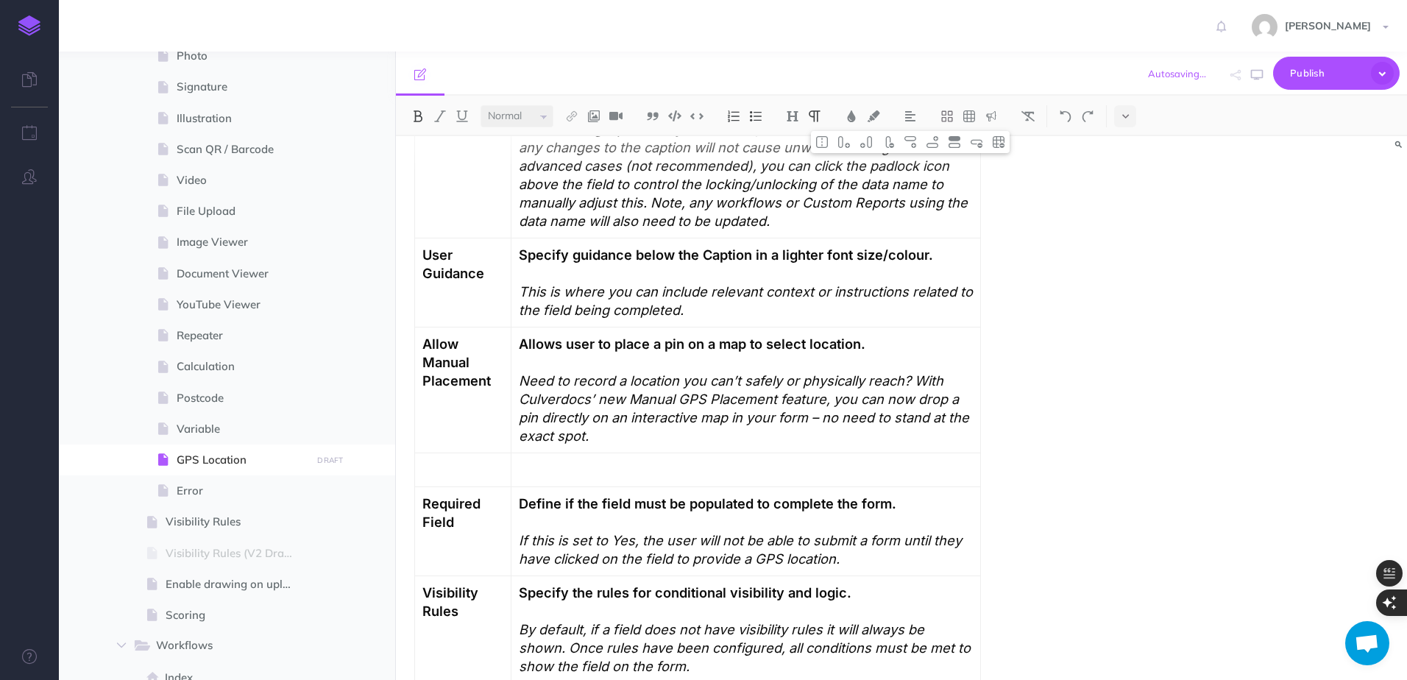
click at [454, 348] on strong "Allow Manual Placement" at bounding box center [456, 362] width 68 height 53
copy strong "Manual"
click at [462, 461] on p at bounding box center [462, 470] width 81 height 18
click at [459, 461] on strong "Manual" at bounding box center [445, 469] width 47 height 16
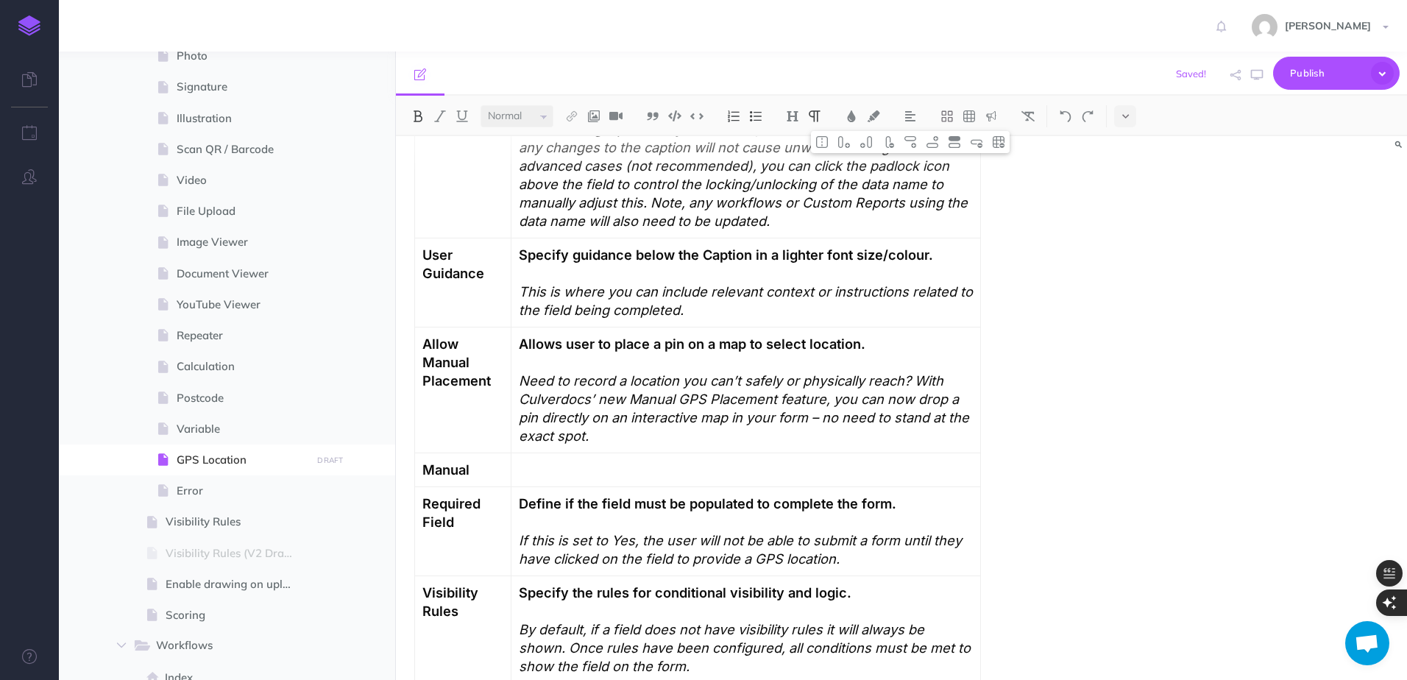
click at [459, 461] on strong "Manual" at bounding box center [445, 469] width 47 height 16
click at [568, 461] on p at bounding box center [746, 470] width 454 height 18
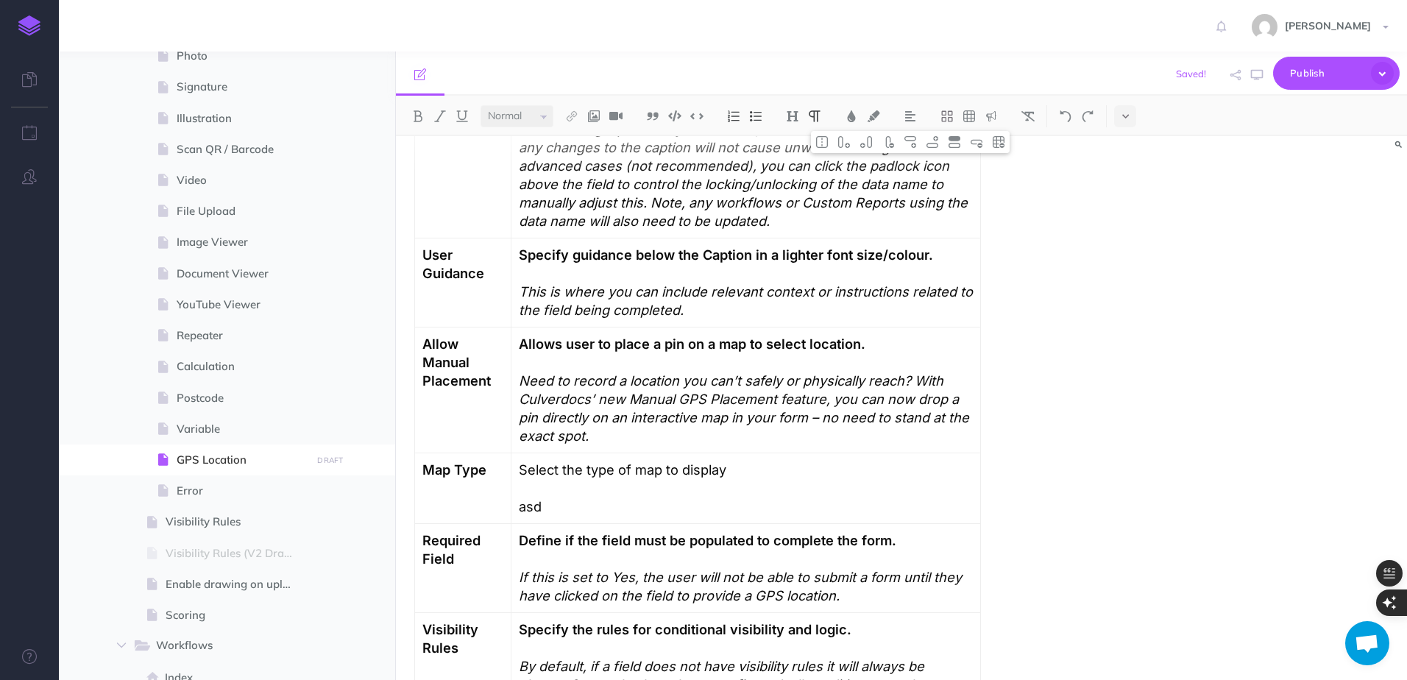
click at [538, 487] on p "Select the type of map to display asd" at bounding box center [746, 488] width 454 height 55
click at [554, 461] on p "Select the type of map to display asd" at bounding box center [746, 488] width 454 height 55
drag, startPoint x: 521, startPoint y: 450, endPoint x: 780, endPoint y: 447, distance: 259.1
click at [780, 453] on td "Select the type of map to display asd" at bounding box center [746, 488] width 470 height 71
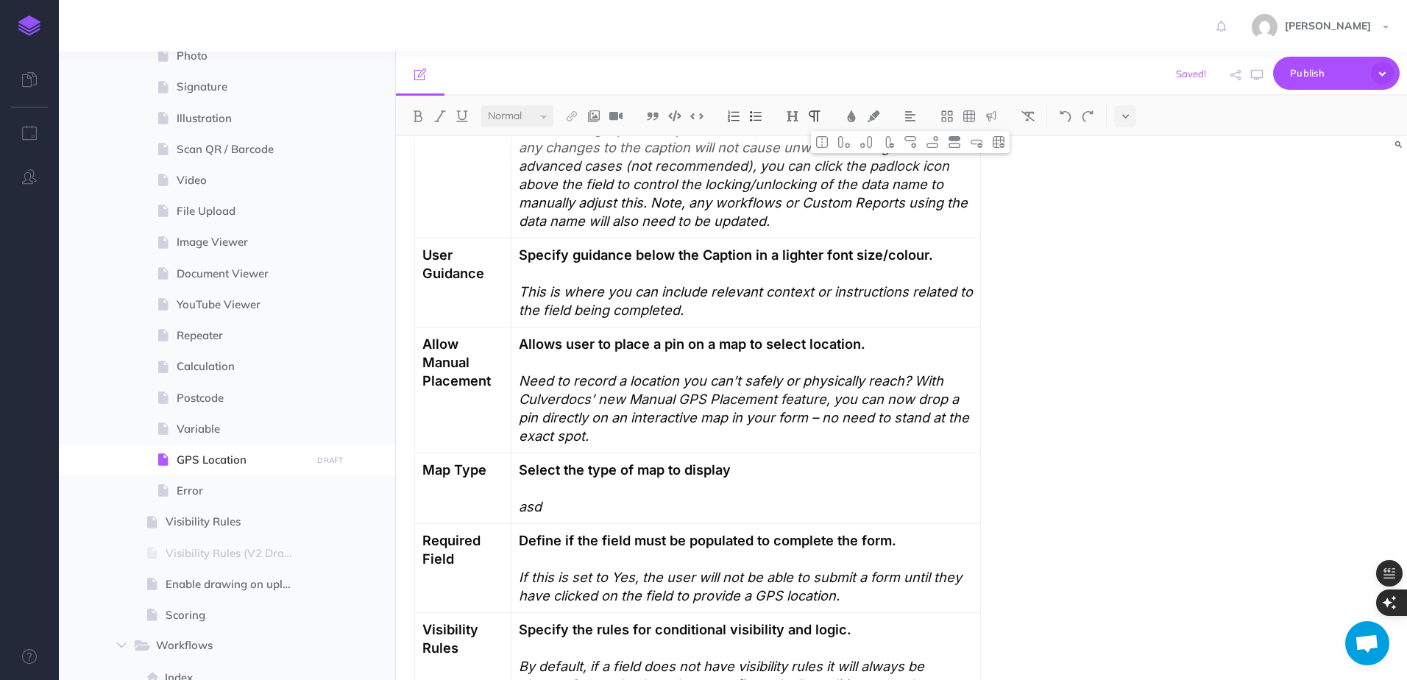
click at [776, 468] on p "Select the type of map to display asd" at bounding box center [746, 488] width 454 height 55
click at [790, 461] on p "Select the type of map to display asd" at bounding box center [746, 488] width 454 height 55
click at [534, 498] on em "asd" at bounding box center [530, 506] width 23 height 16
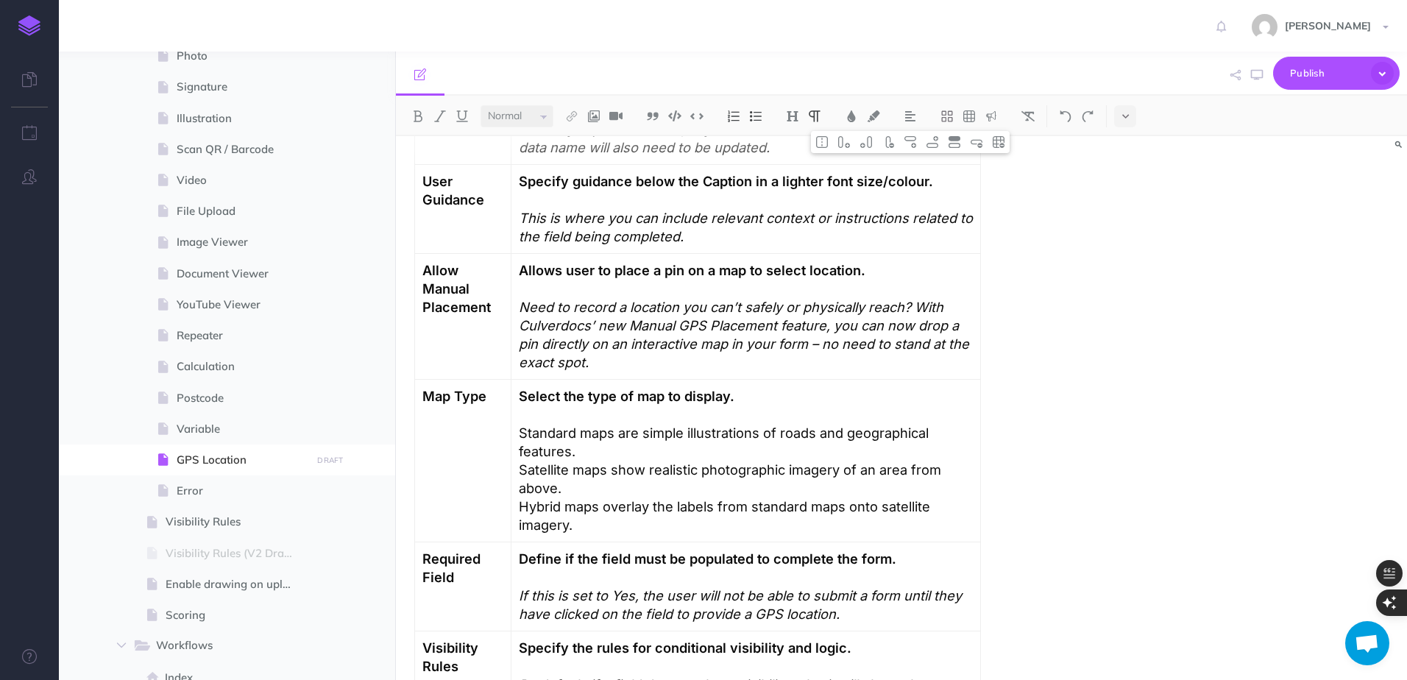
scroll to position [1472, 0]
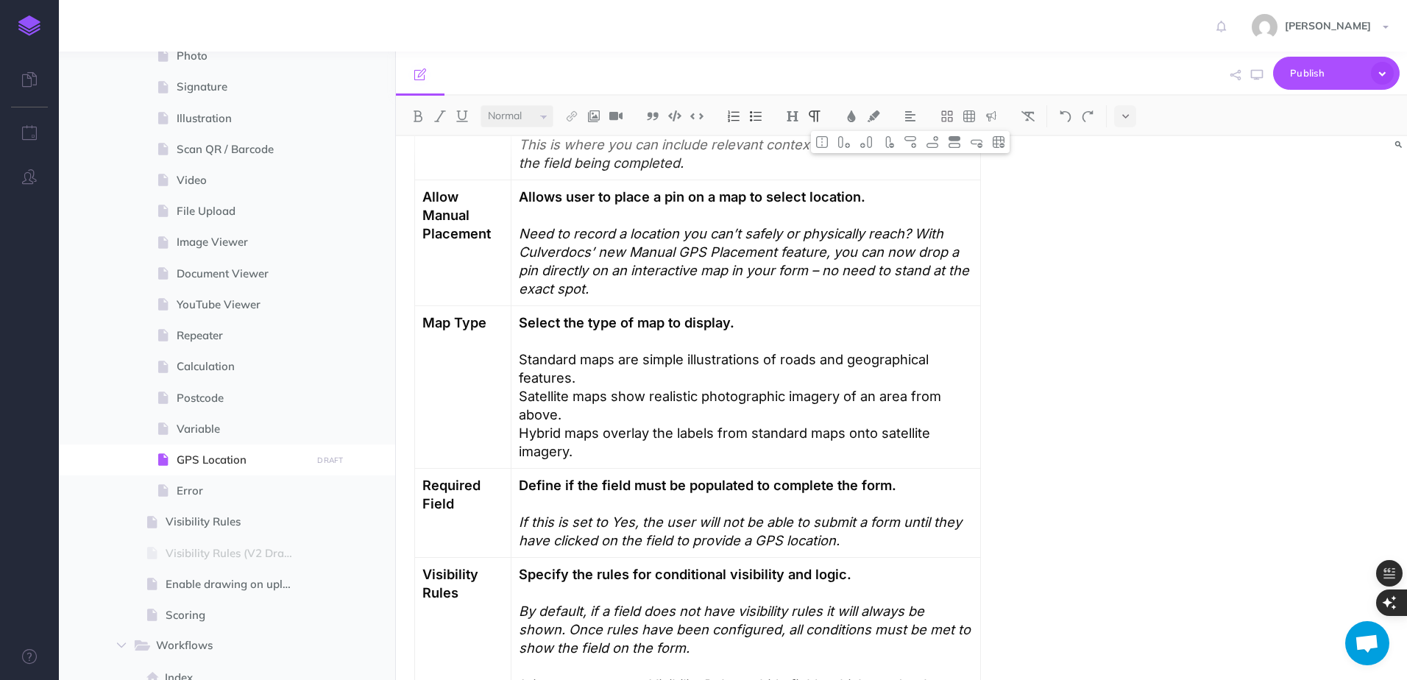
click at [553, 337] on p "Select the type of map to display. Standard maps are simple illustrations of ro…" at bounding box center [746, 351] width 454 height 74
click at [545, 365] on p "Select the type of map to display. Standard maps are simple illustrations of ro…" at bounding box center [746, 351] width 454 height 74
click at [539, 341] on p "Select the type of map to display. Standard maps are simple illustrations of ro…" at bounding box center [746, 351] width 454 height 74
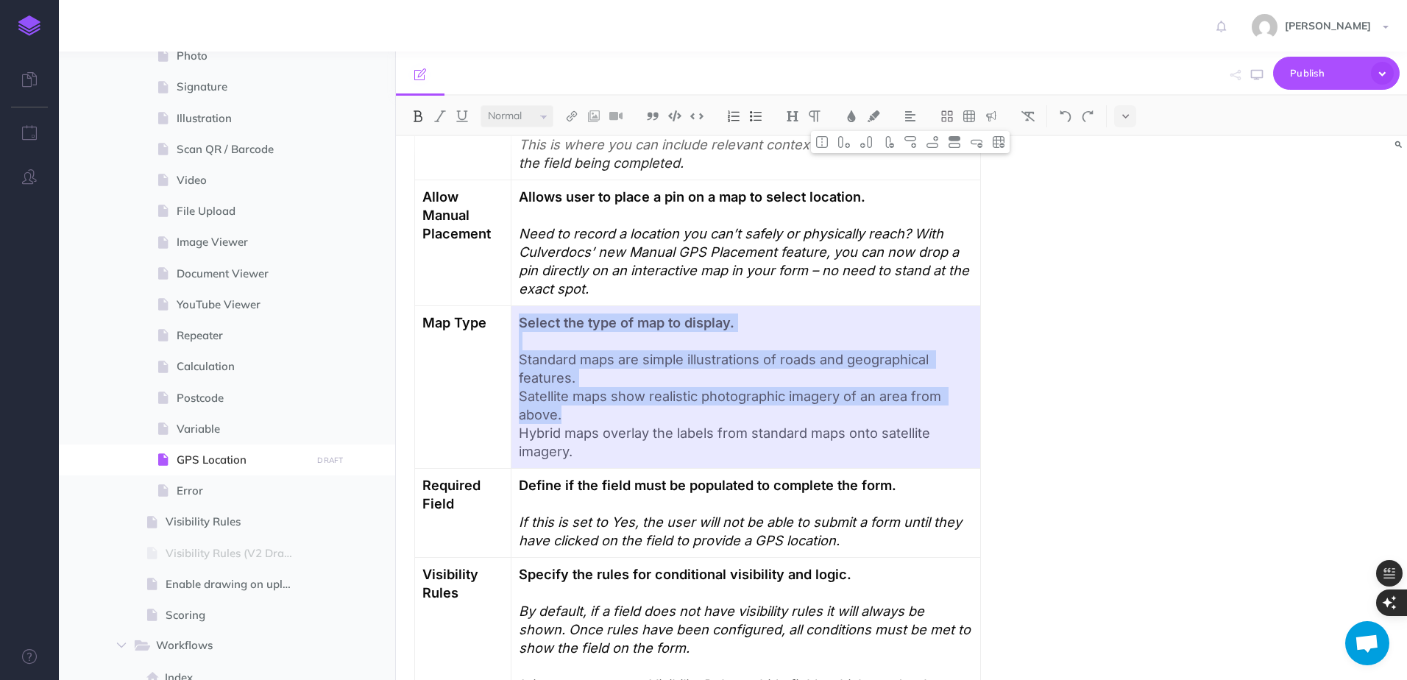
drag, startPoint x: 523, startPoint y: 339, endPoint x: 983, endPoint y: 390, distance: 462.9
click at [983, 390] on div "GPS Location Overview The GPS Location Field allows users to capture their curr…" at bounding box center [698, 242] width 604 height 3157
click at [970, 424] on p "Hybrid maps overlay the labels from standard maps onto satellite imagery." at bounding box center [746, 442] width 454 height 37
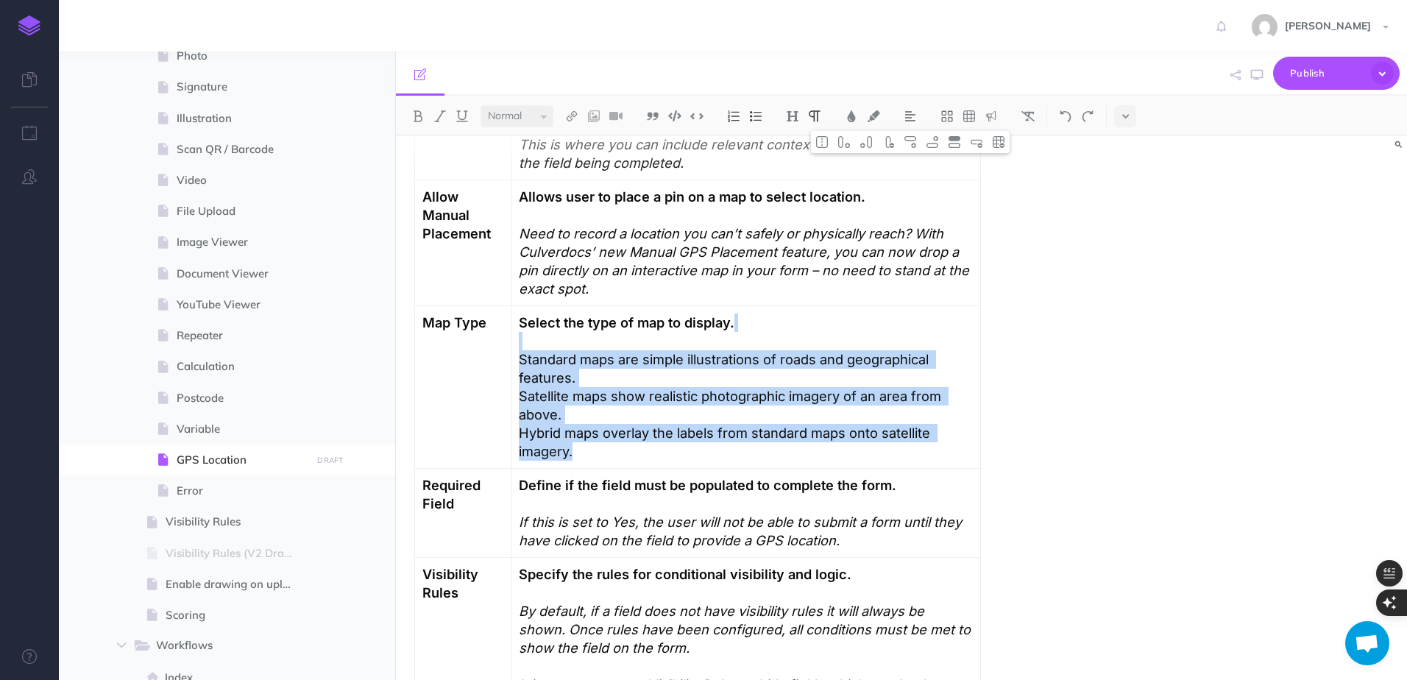
drag, startPoint x: 976, startPoint y: 378, endPoint x: 525, endPoint y: 331, distance: 453.6
click at [525, 331] on td "Select the type of map to display. Standard maps are simple illustrations of ro…" at bounding box center [746, 387] width 470 height 163
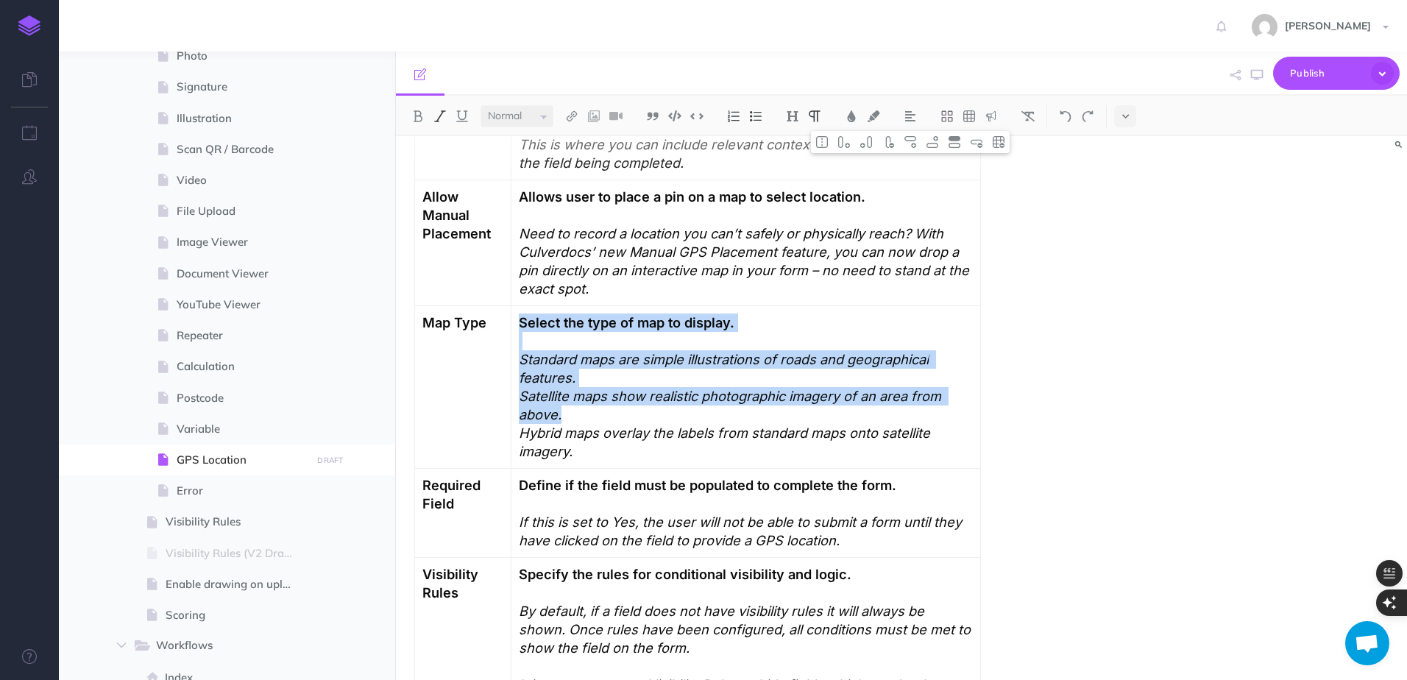
click at [535, 351] on em "Standard maps are simple illustrations of roads and geographical features." at bounding box center [726, 368] width 414 height 35
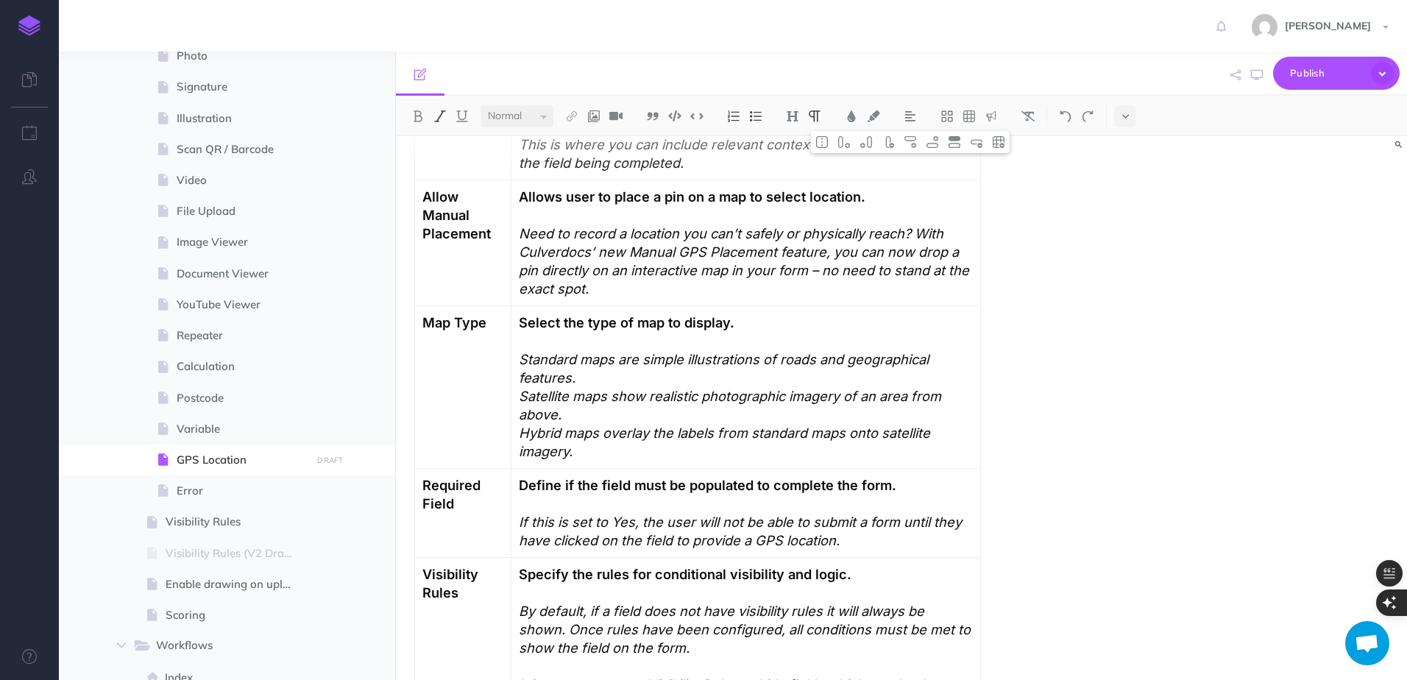
click at [540, 351] on em "Standard maps are simple illustrations of roads and geographical features." at bounding box center [726, 368] width 414 height 35
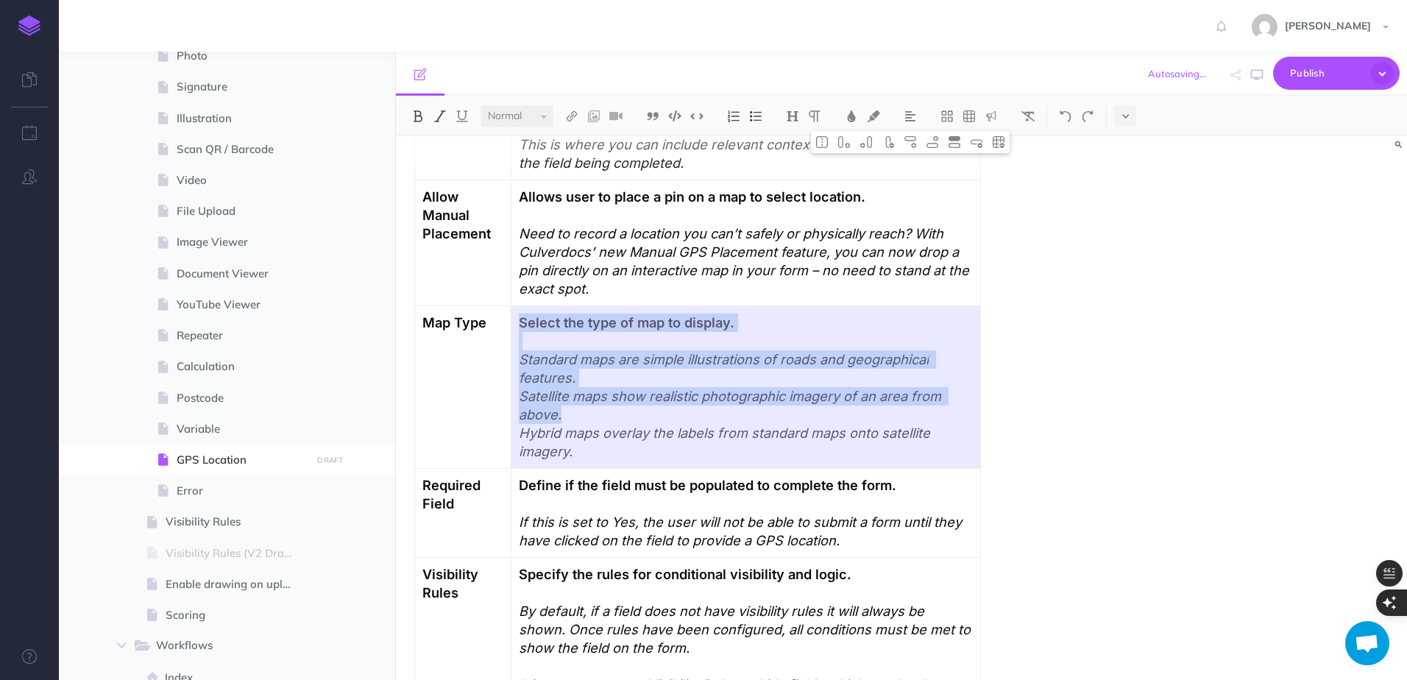
click at [561, 351] on em "Standard maps are simple illustrations of roads and geographical features." at bounding box center [726, 368] width 414 height 35
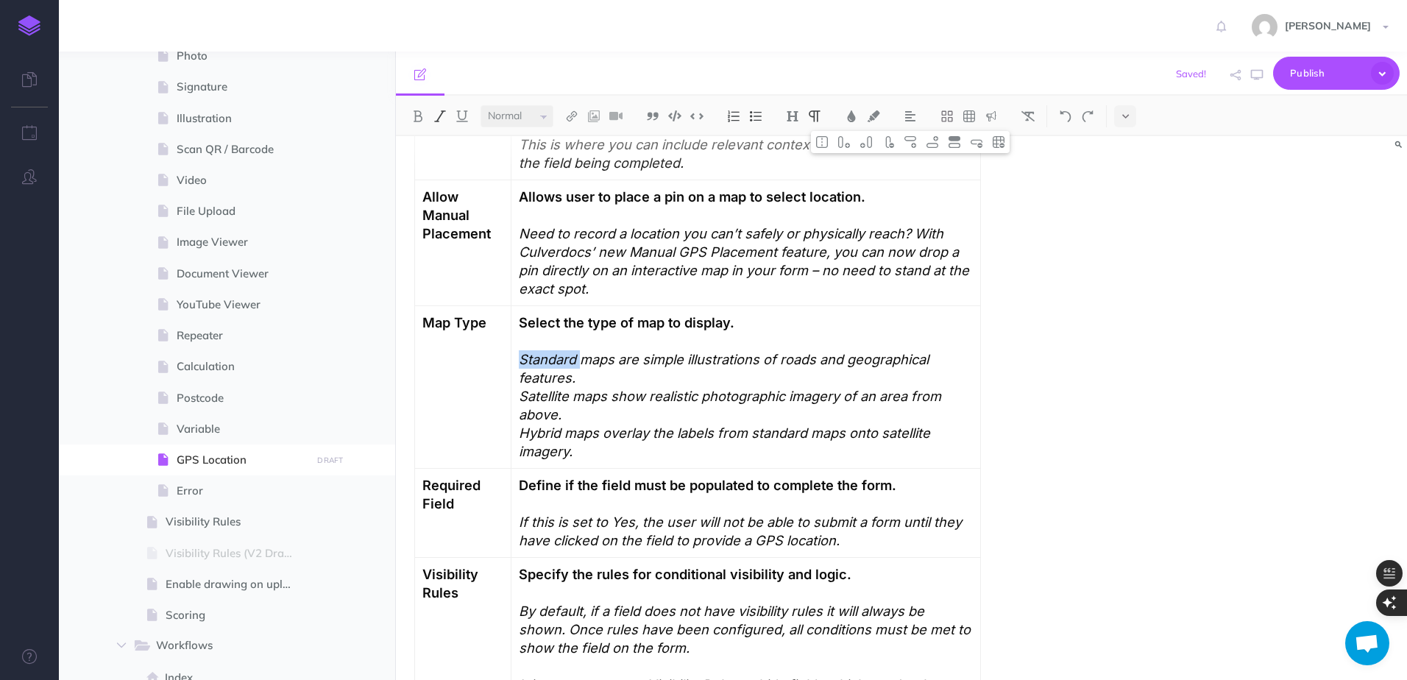
drag, startPoint x: 584, startPoint y: 339, endPoint x: 523, endPoint y: 342, distance: 61.1
click at [523, 351] on em "Standard maps are simple illustrations of roads and geographical features." at bounding box center [726, 368] width 414 height 35
drag, startPoint x: 523, startPoint y: 373, endPoint x: 570, endPoint y: 375, distance: 46.4
click at [570, 388] on em "Satellite maps show realistic photographic imagery of an area from above." at bounding box center [732, 405] width 426 height 35
drag, startPoint x: 523, startPoint y: 413, endPoint x: 565, endPoint y: 414, distance: 41.2
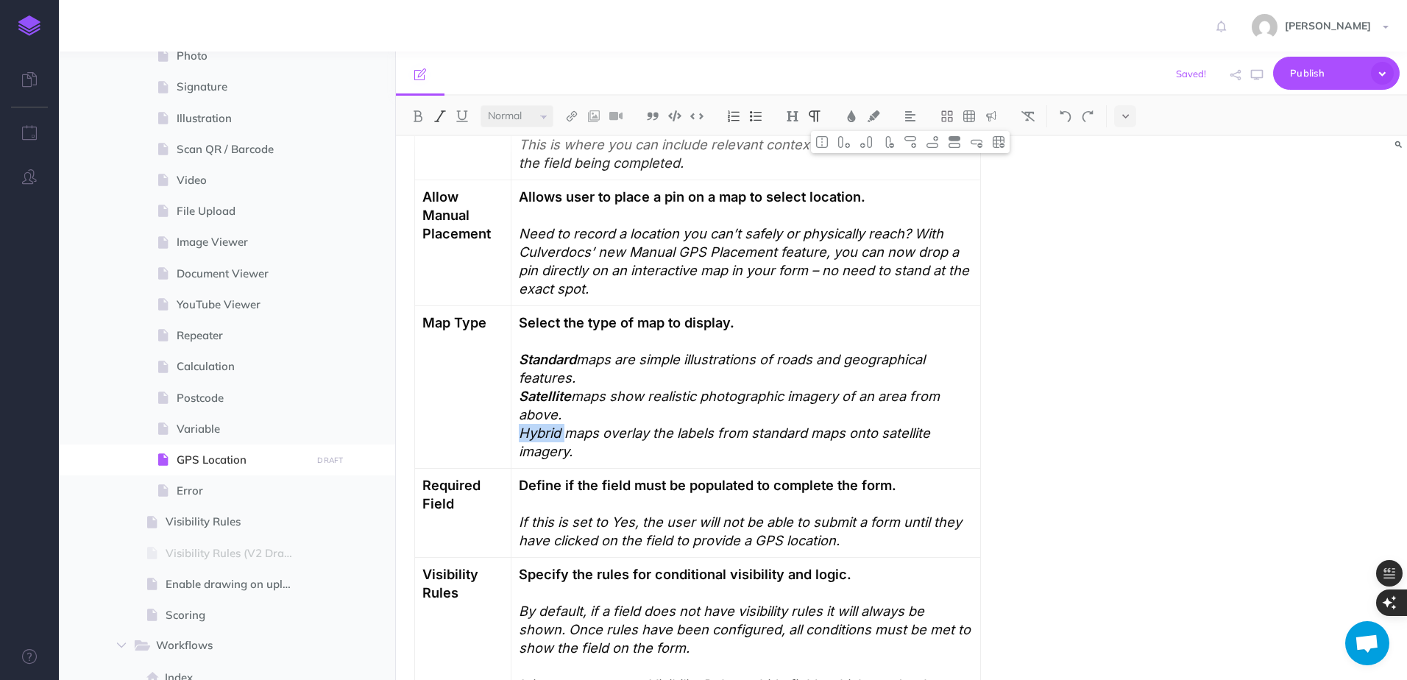
click at [565, 425] on em "Hybrid maps overlay the labels from standard maps onto satellite imagery." at bounding box center [726, 442] width 415 height 35
click at [626, 403] on p "Satellite maps show realistic photographic imagery of an area from above." at bounding box center [746, 405] width 454 height 37
click at [610, 388] on em "maps show realistic photographic imagery of an area from above." at bounding box center [731, 405] width 425 height 35
click at [615, 351] on em "maps are simple illustrations of roads and geographical features." at bounding box center [724, 368] width 410 height 35
click at [601, 425] on em "maps overlay the labels from standard maps onto satellite imagery." at bounding box center [725, 442] width 413 height 35
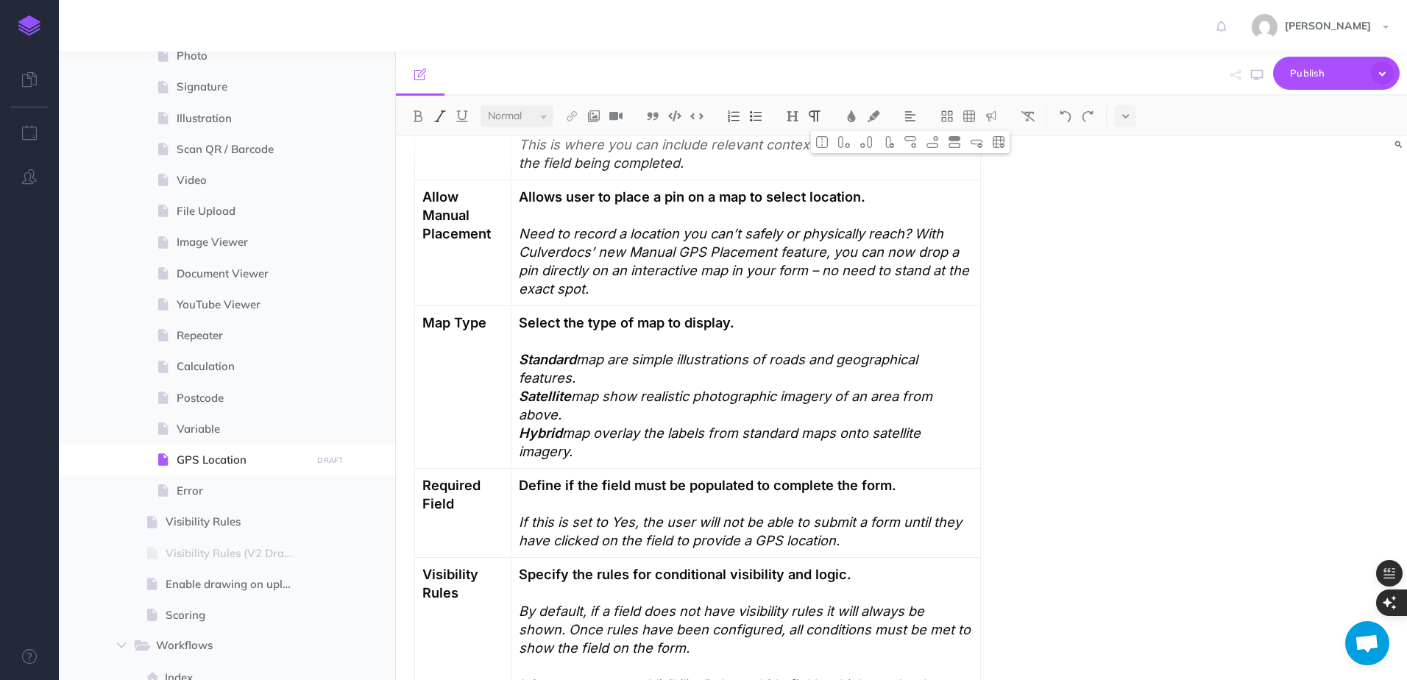
click at [644, 388] on em "map show realistic photographic imagery of an area from above." at bounding box center [727, 405] width 417 height 35
drag, startPoint x: 853, startPoint y: 357, endPoint x: 871, endPoint y: 358, distance: 17.7
click at [871, 388] on em "map shows realistic photographic imagery of an area from above." at bounding box center [731, 405] width 425 height 35
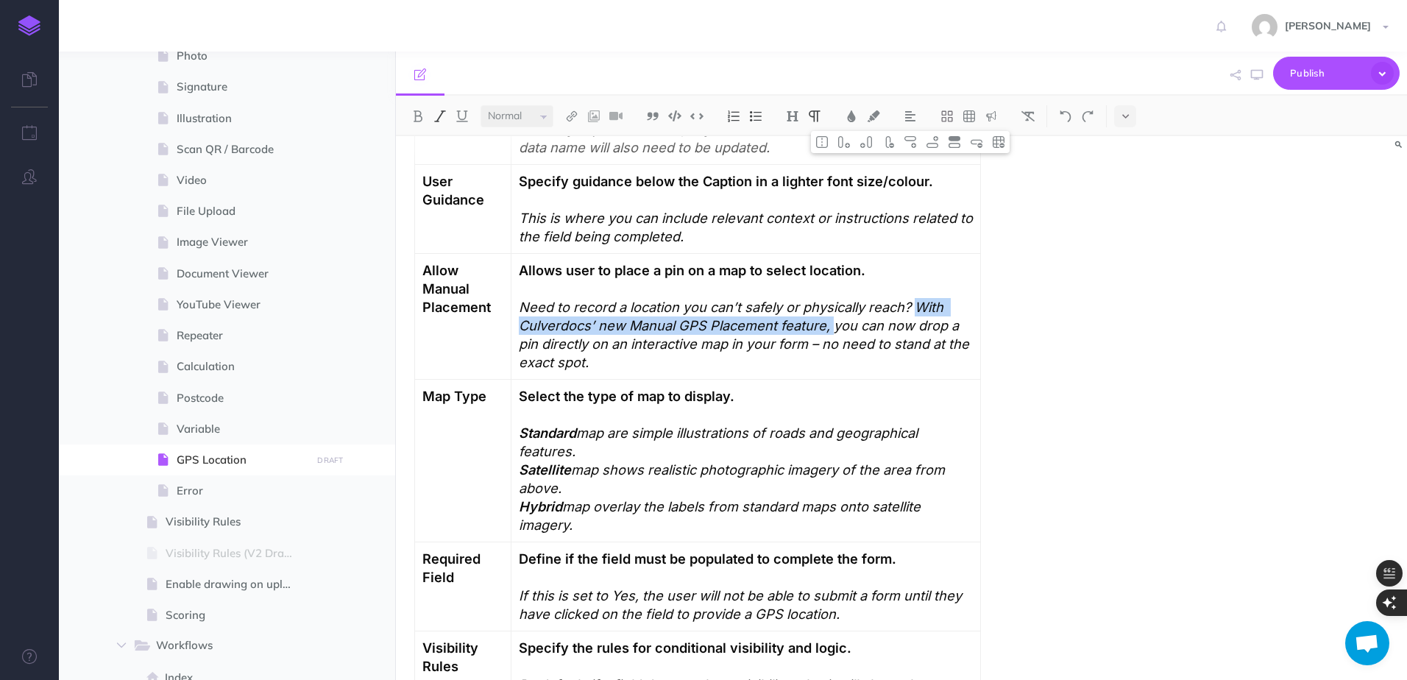
drag, startPoint x: 895, startPoint y: 288, endPoint x: 818, endPoint y: 305, distance: 78.6
click at [818, 305] on em "Need to record a location you can’t safely or physically reach? With Culverdocs…" at bounding box center [746, 334] width 454 height 71
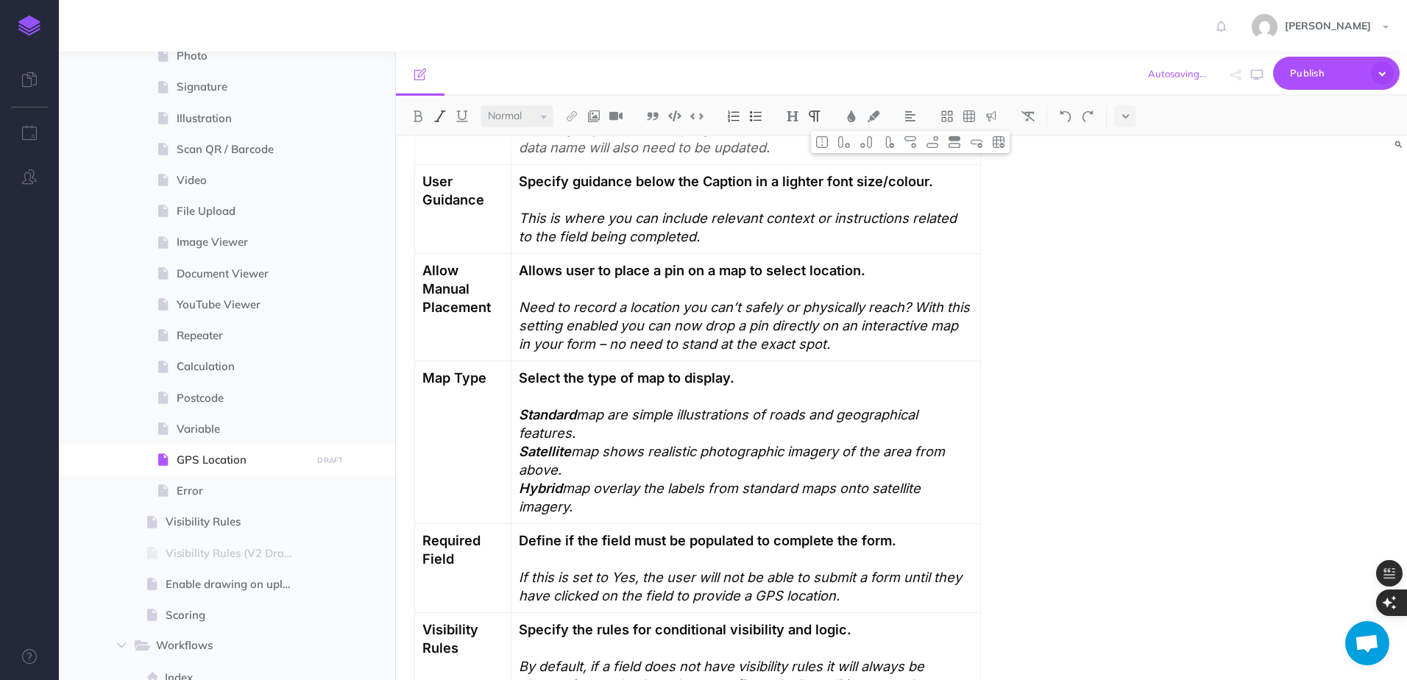
click at [676, 301] on em "Need to record a location you can’t safely or physically reach? With this setti…" at bounding box center [746, 325] width 455 height 53
click at [824, 321] on p "Allows user to place a pin on a map to select location. Need to record a locati…" at bounding box center [746, 307] width 454 height 92
click at [1312, 81] on span "Publish" at bounding box center [1327, 73] width 74 height 23
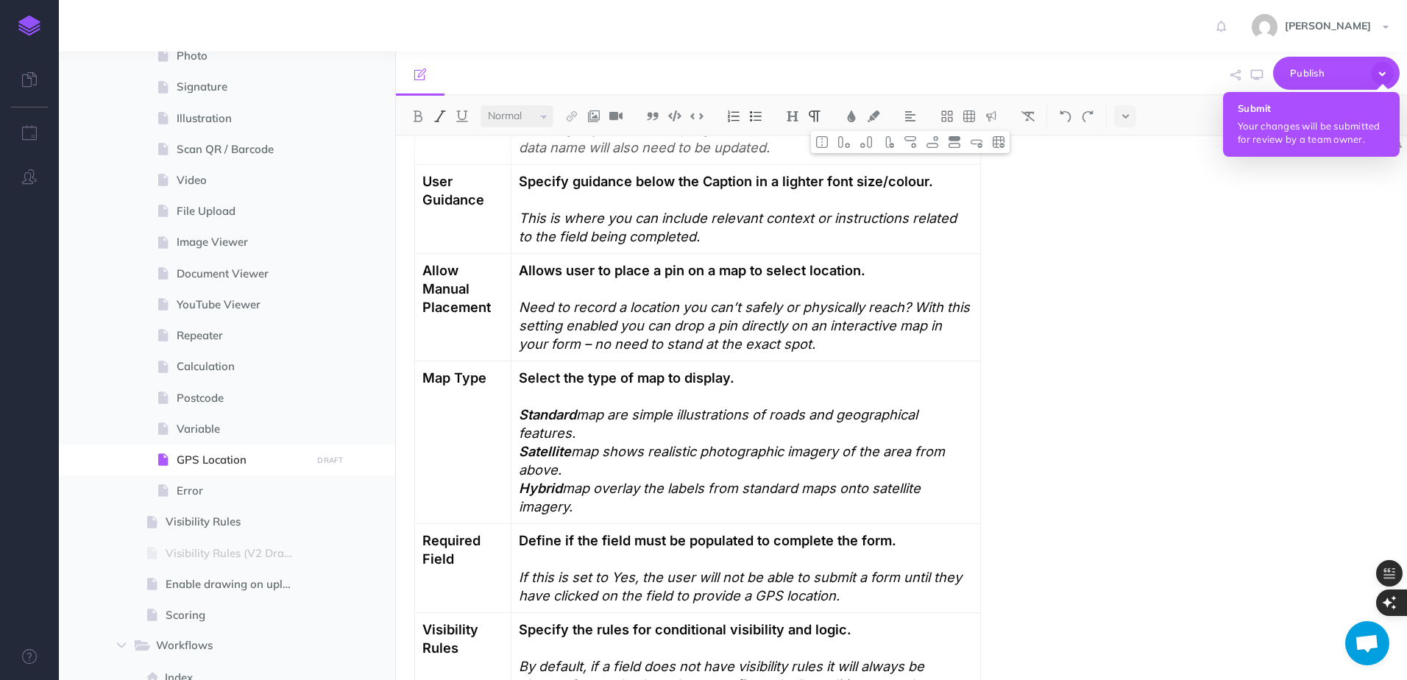
click at [1306, 118] on button "Submit Your changes will be submitted for review by a team owner." at bounding box center [1311, 124] width 177 height 65
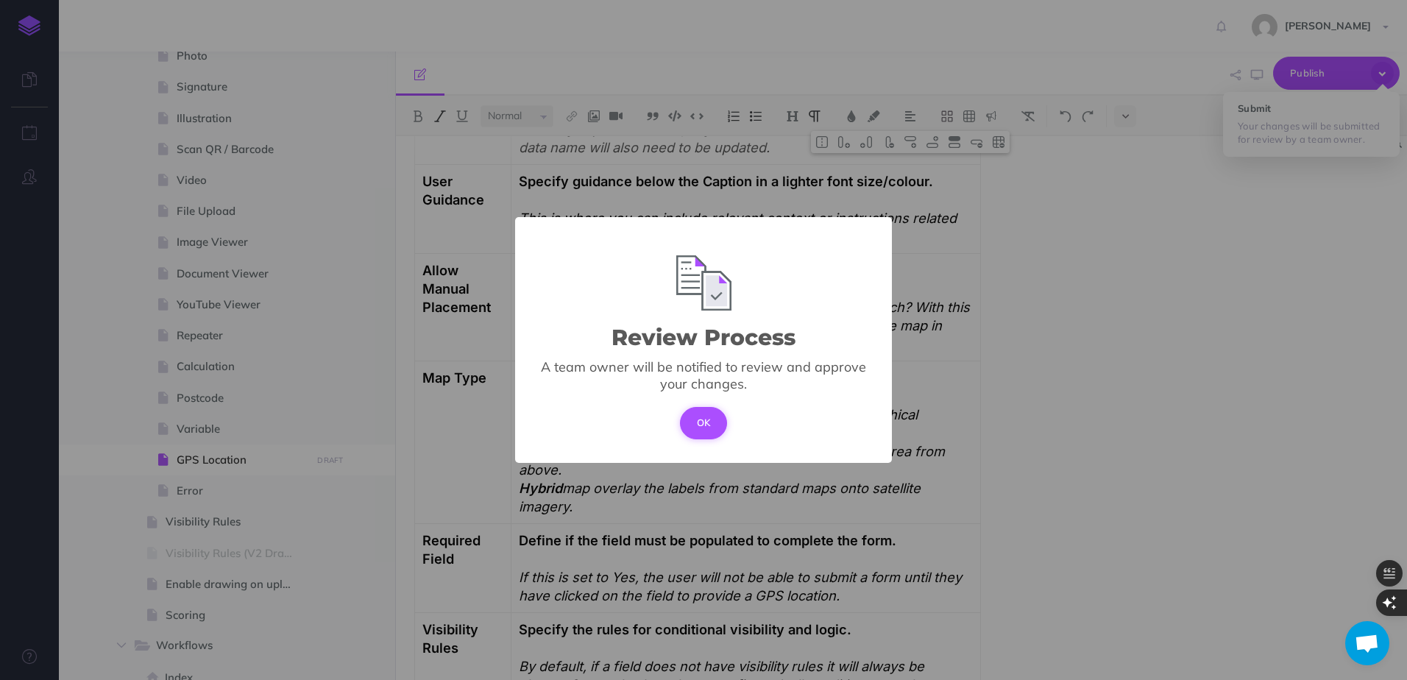
click at [707, 434] on button "OK" at bounding box center [704, 423] width 48 height 32
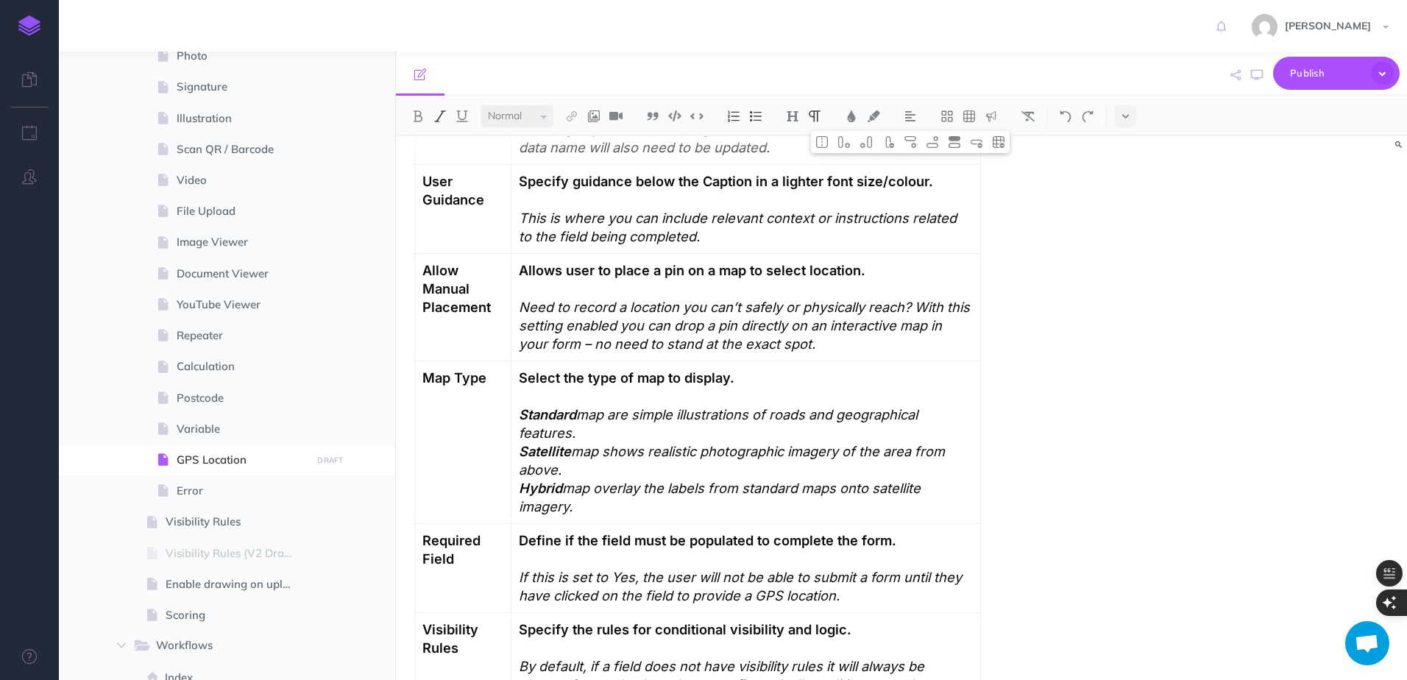
scroll to position [1325, 0]
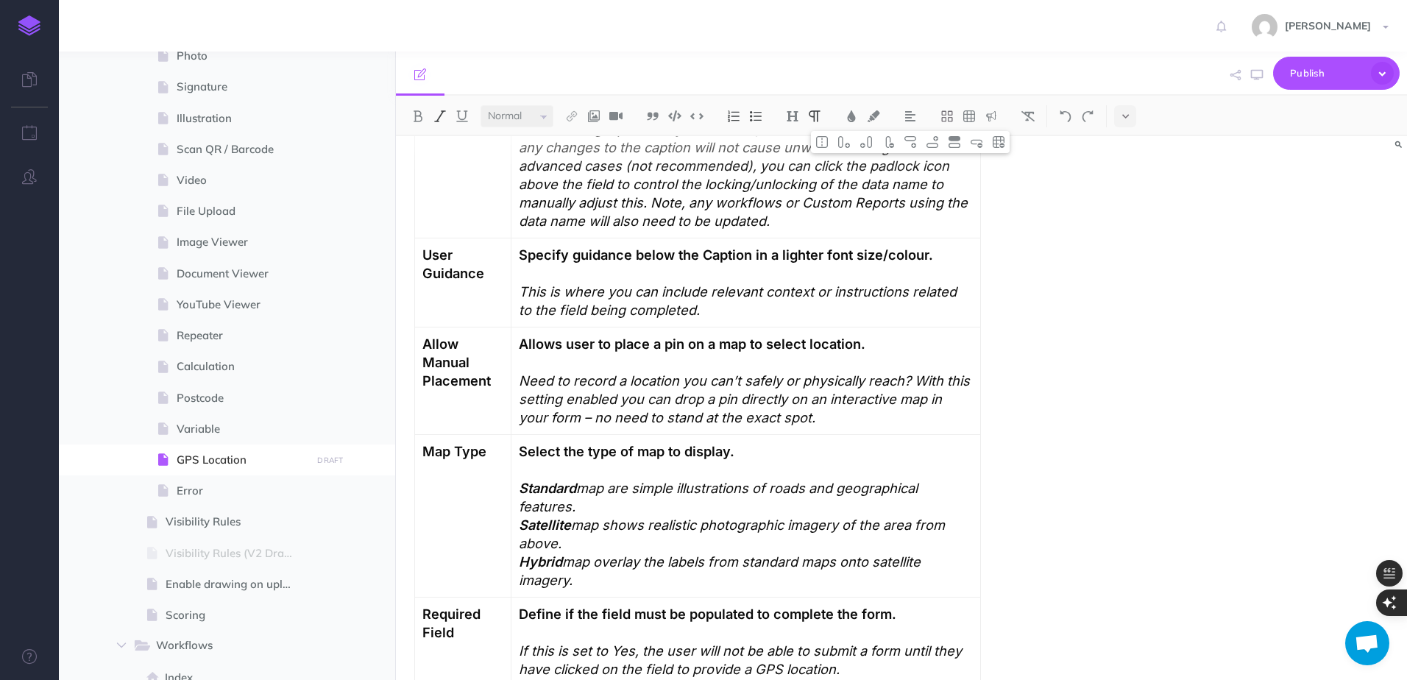
click at [631, 480] on em "map are simple illustrations of roads and geographical features." at bounding box center [720, 497] width 403 height 35
click at [624, 480] on em "map are simple illustrations of roads and geographical features." at bounding box center [720, 497] width 403 height 35
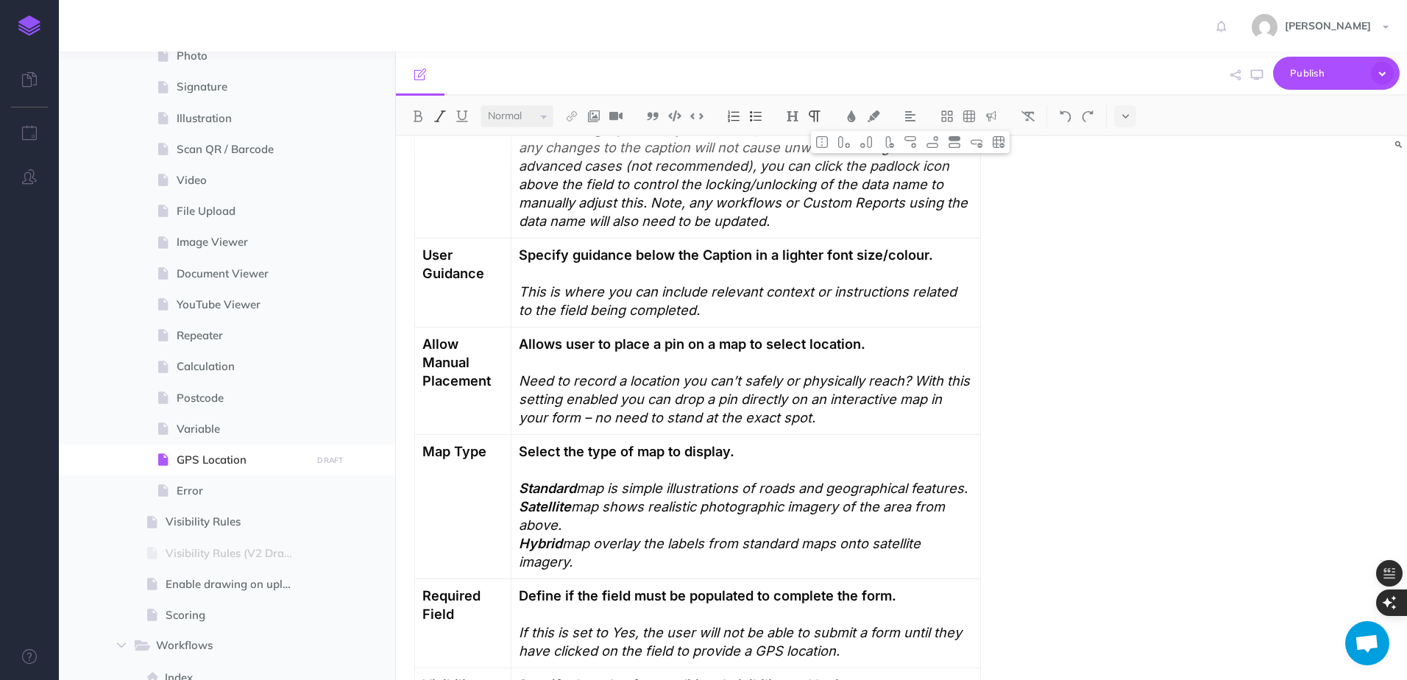
click at [626, 480] on em "map is simple illustrations of roads and geographical features." at bounding box center [772, 488] width 392 height 16
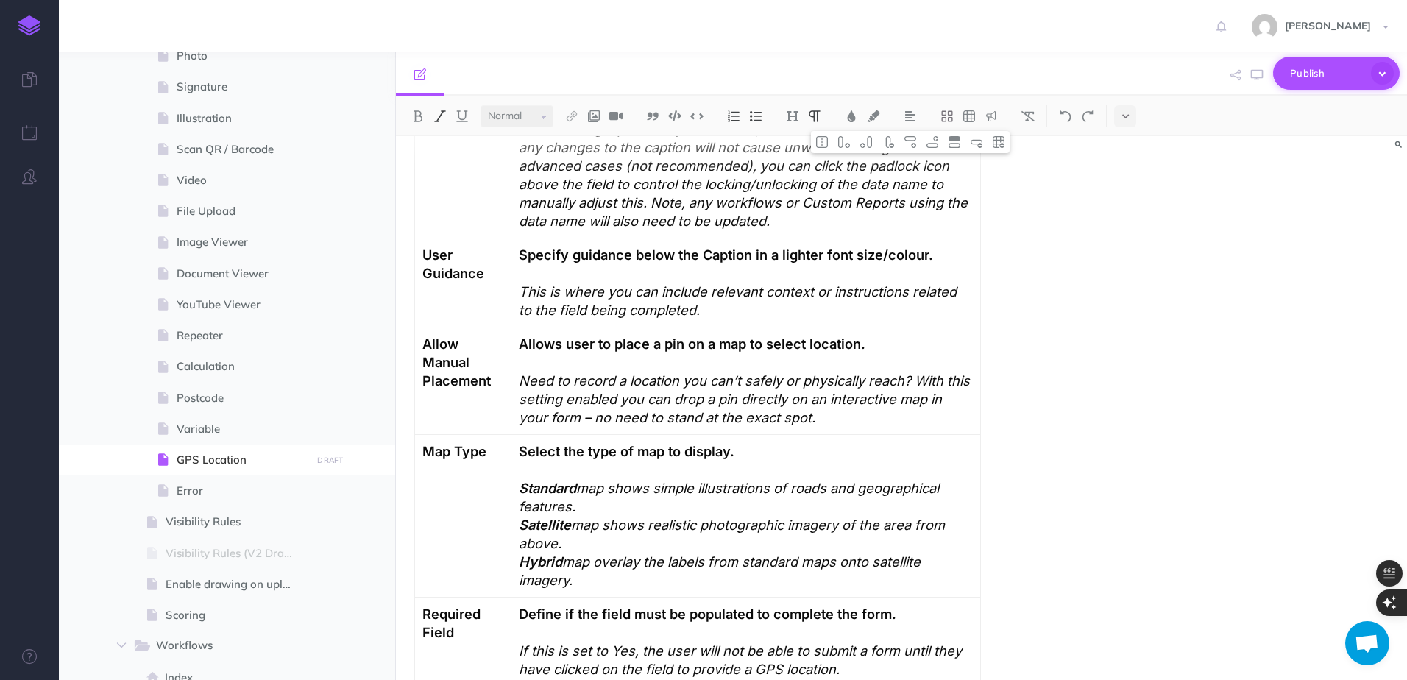
click at [1347, 69] on span "Publish" at bounding box center [1327, 73] width 74 height 23
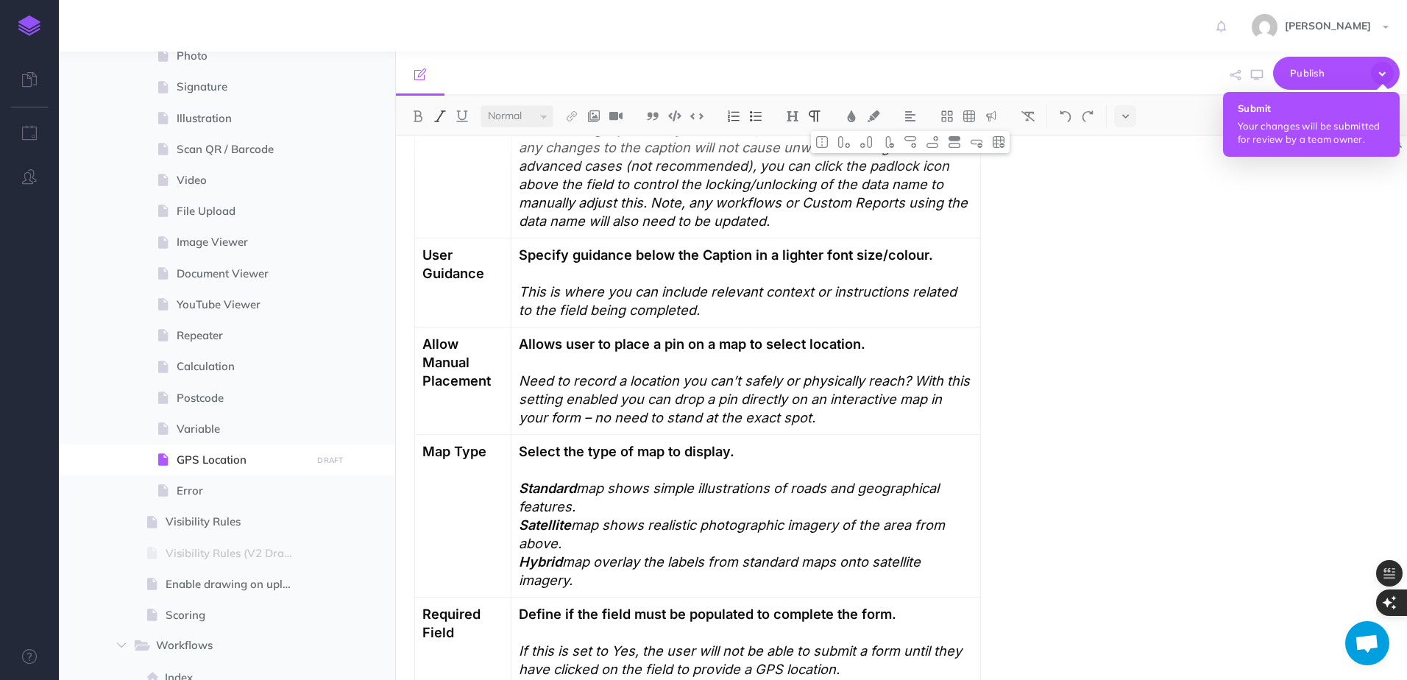
click at [1299, 127] on p "Your changes will be submitted for review by a team owner." at bounding box center [1311, 132] width 147 height 26
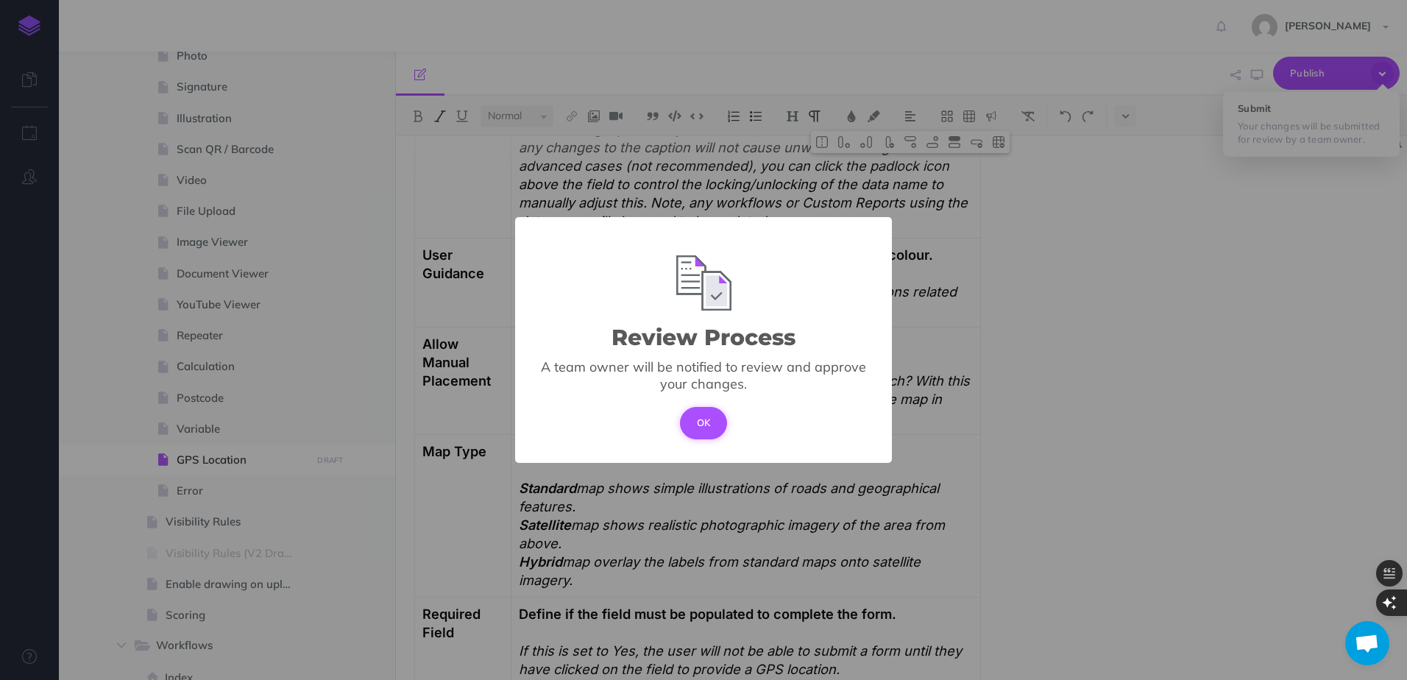
click at [690, 429] on button "OK" at bounding box center [704, 423] width 48 height 32
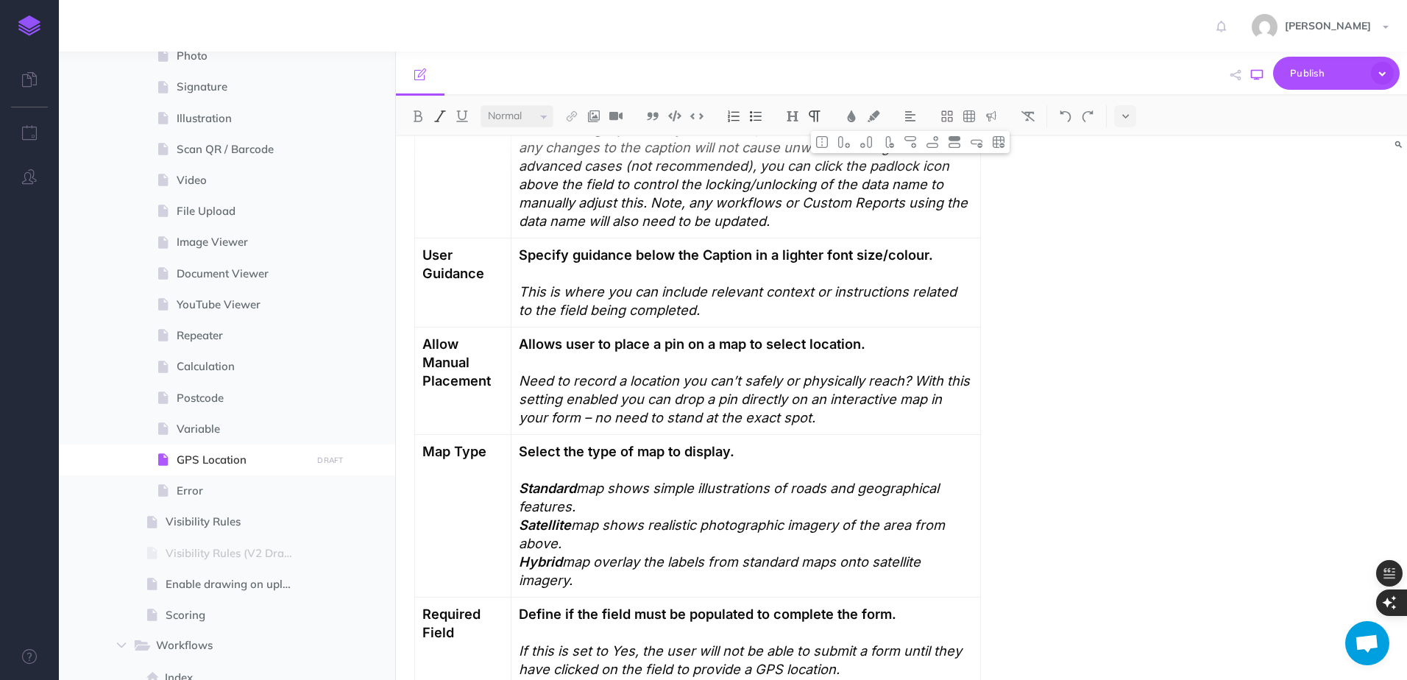
click at [1260, 75] on icon "button" at bounding box center [1257, 75] width 12 height 12
